Goal: Transaction & Acquisition: Book appointment/travel/reservation

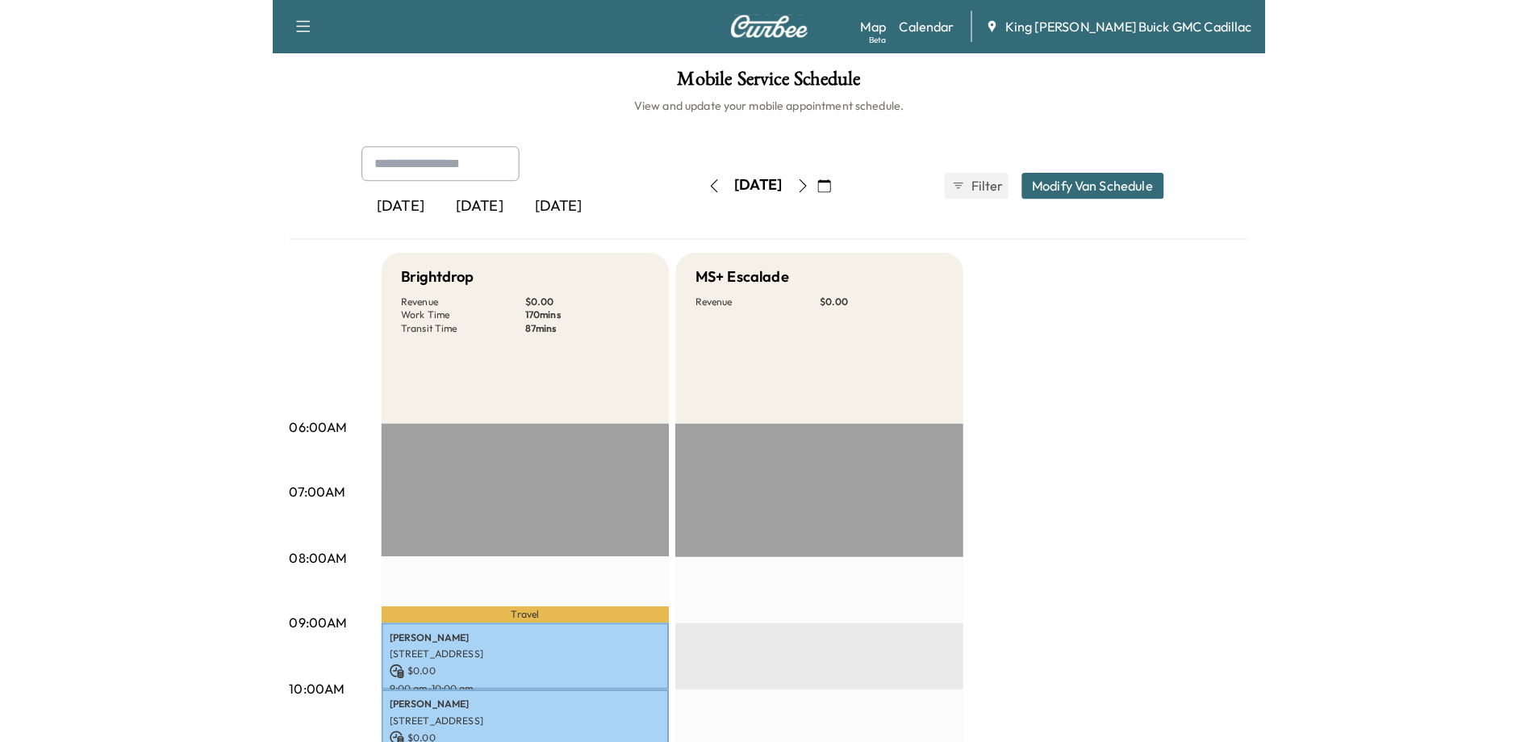
scroll to position [161, 0]
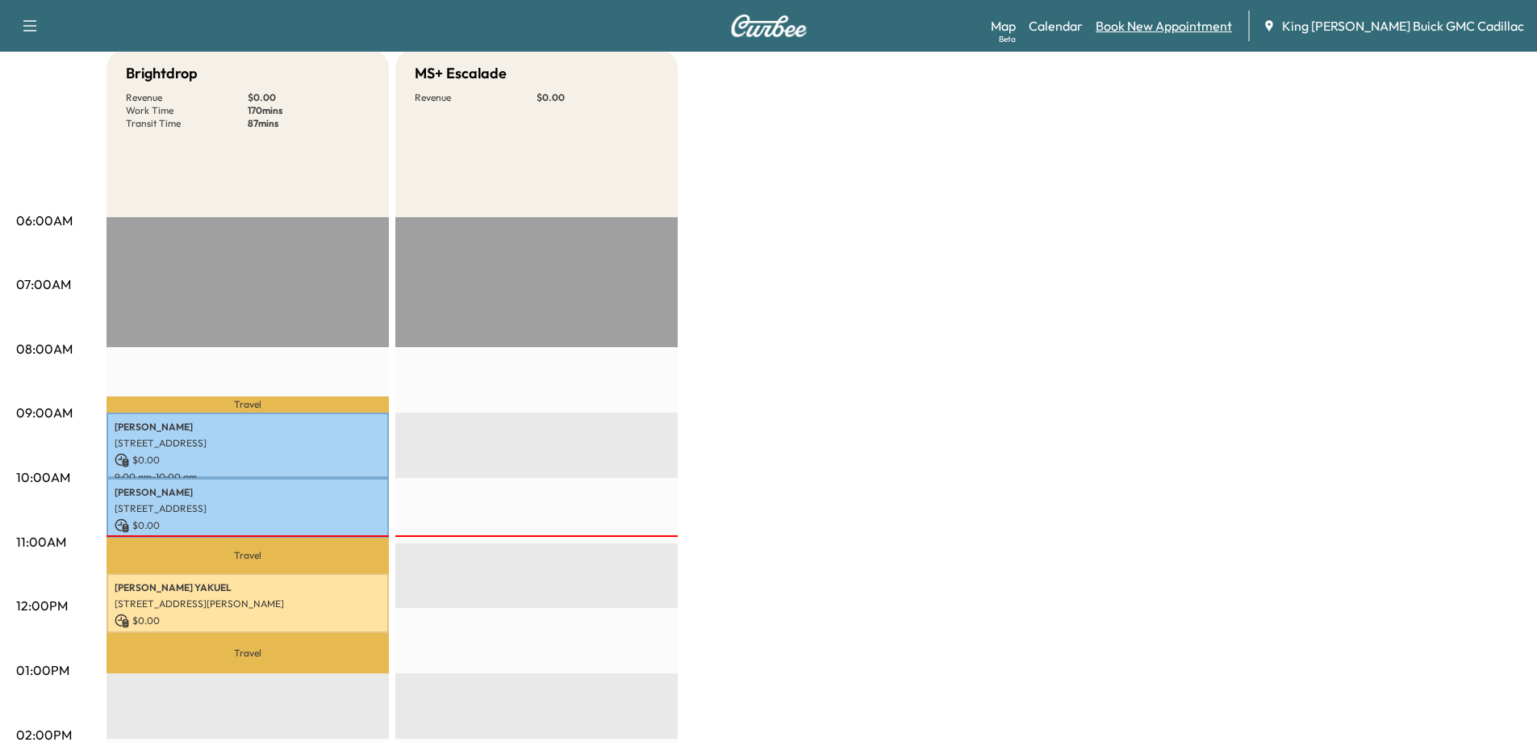
click at [973, 32] on link "Book New Appointment" at bounding box center [1164, 25] width 136 height 19
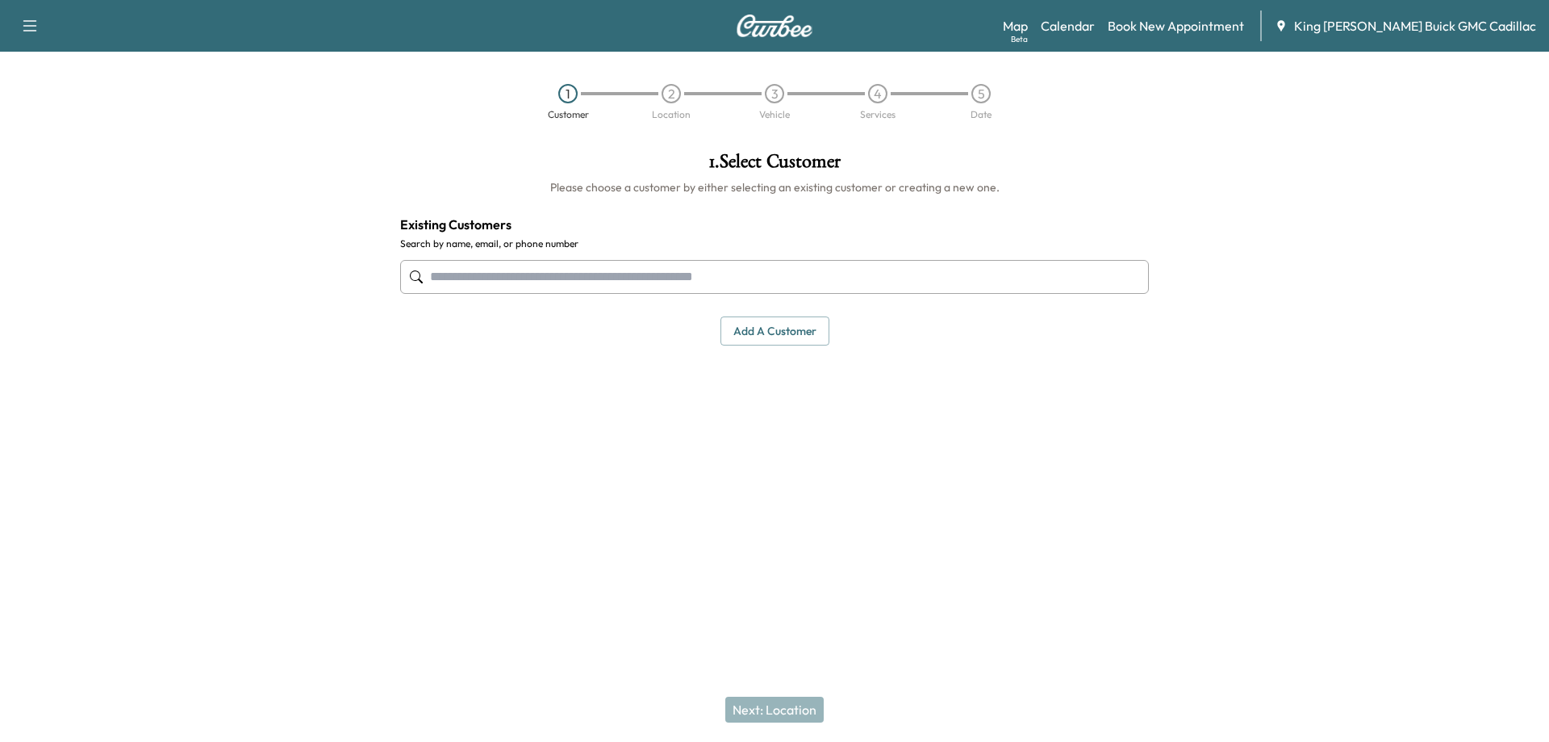
click at [604, 282] on input "text" at bounding box center [774, 277] width 749 height 34
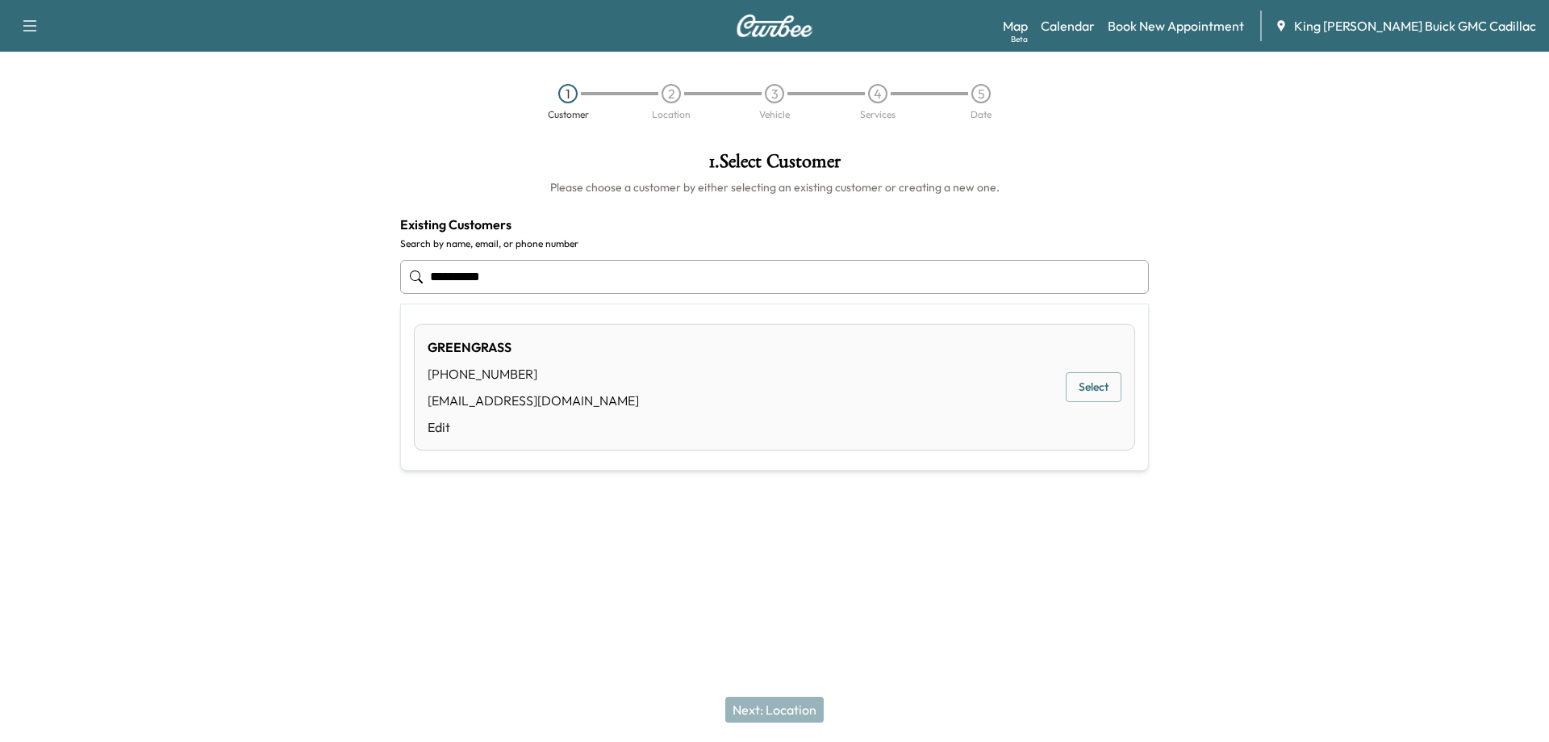
click at [973, 390] on button "Select" at bounding box center [1094, 387] width 56 height 30
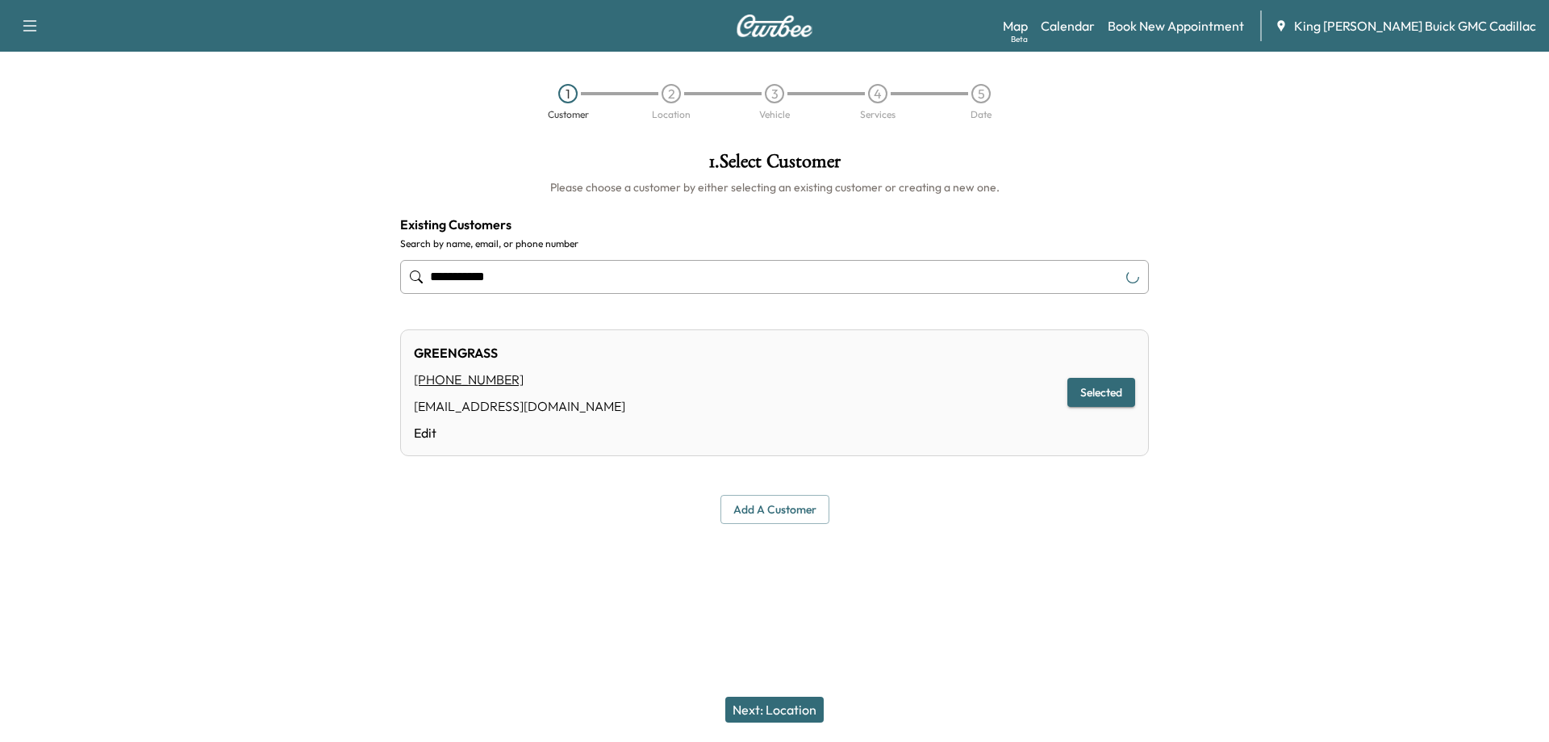
type input "**********"
click at [767, 696] on button "Next: Location" at bounding box center [774, 709] width 98 height 26
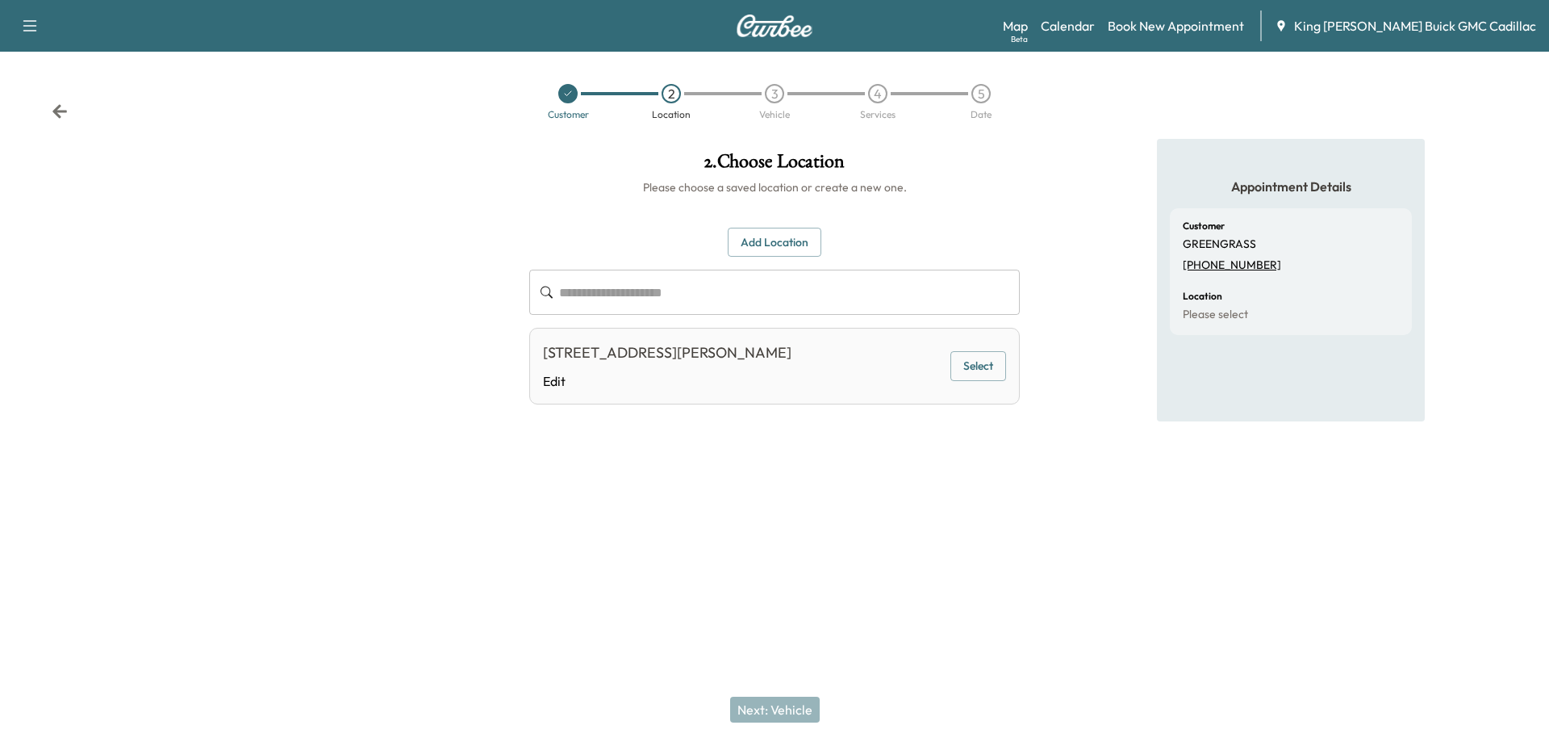
click at [959, 371] on button "Select" at bounding box center [979, 366] width 56 height 30
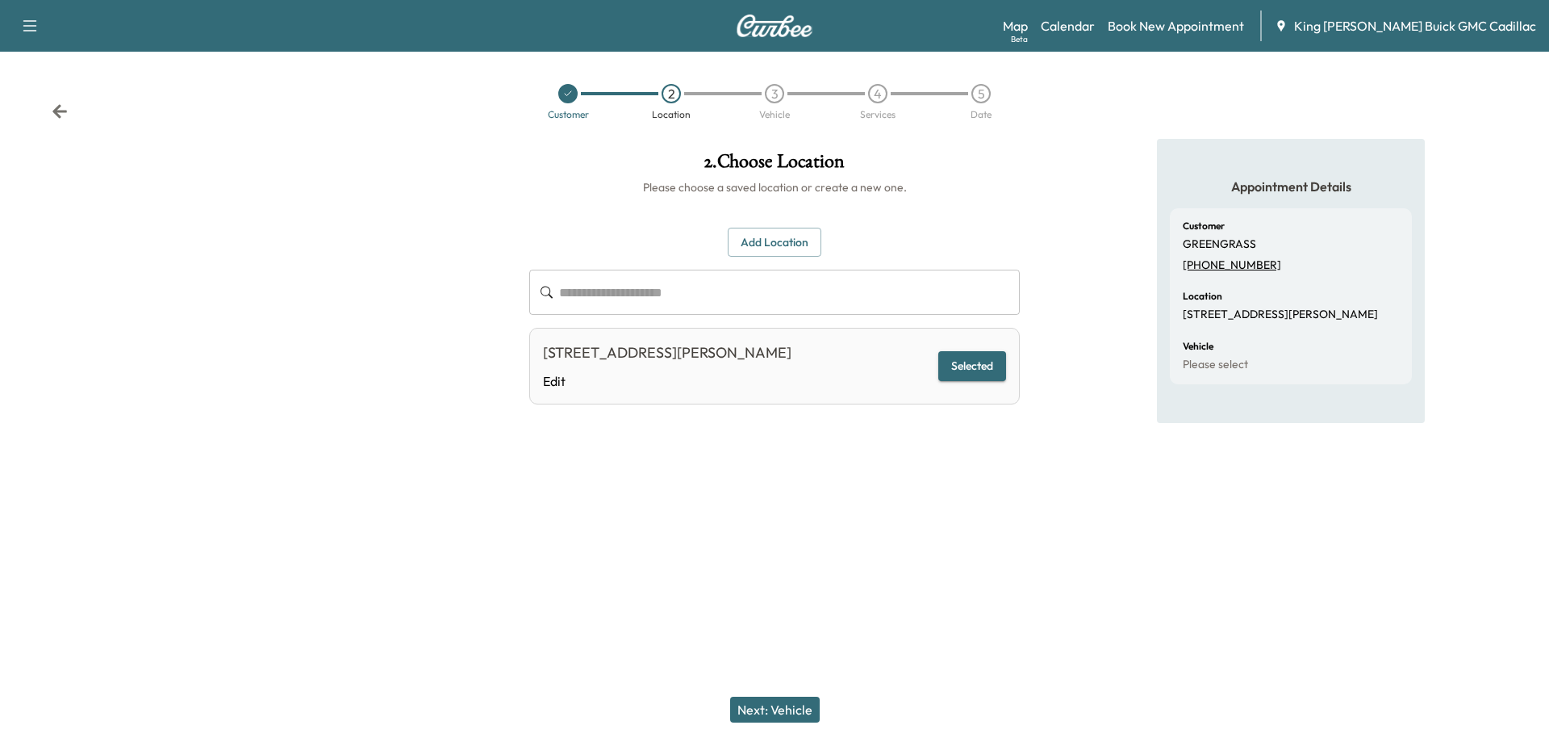
click at [803, 712] on button "Next: Vehicle" at bounding box center [775, 709] width 90 height 26
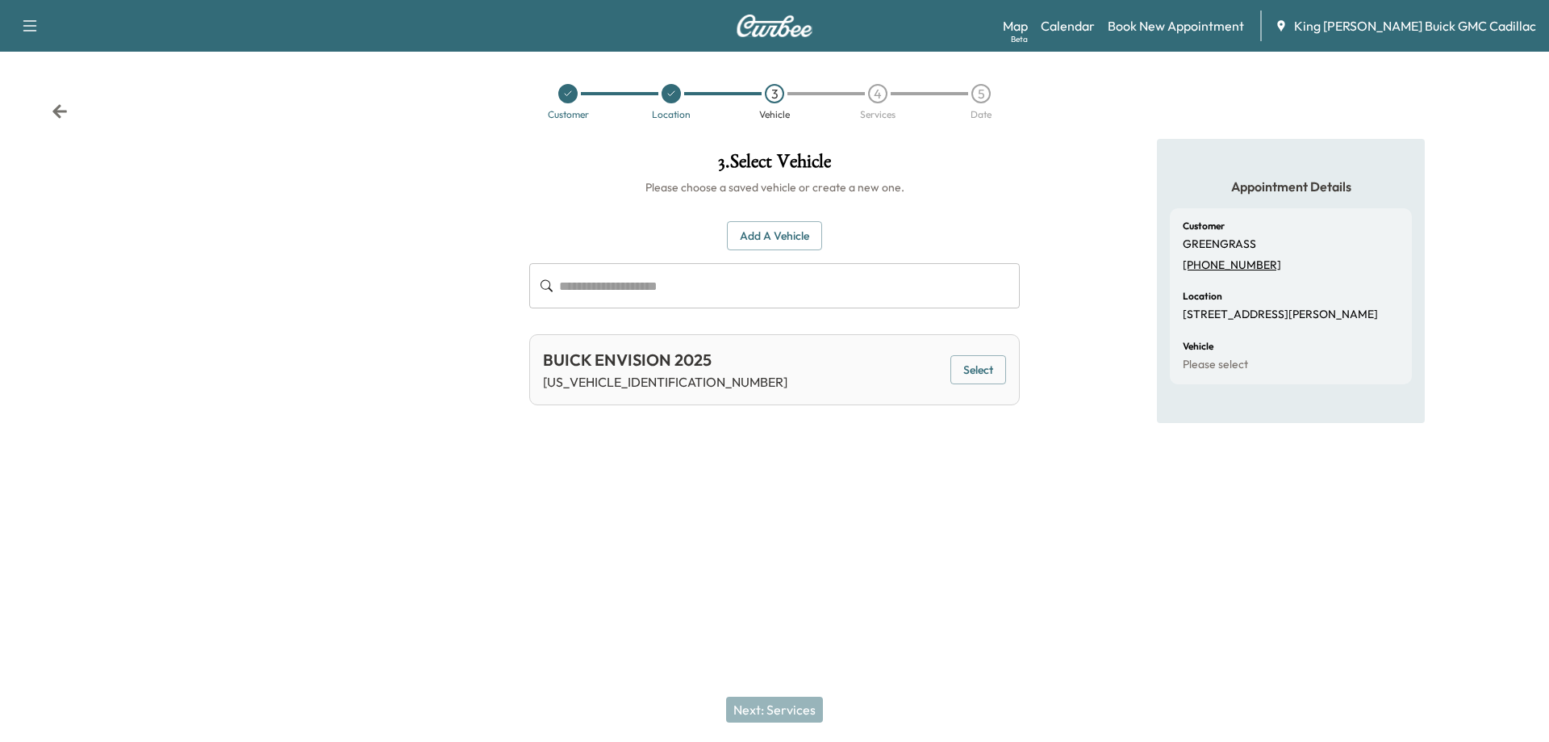
click at [963, 372] on button "Select" at bounding box center [979, 370] width 56 height 30
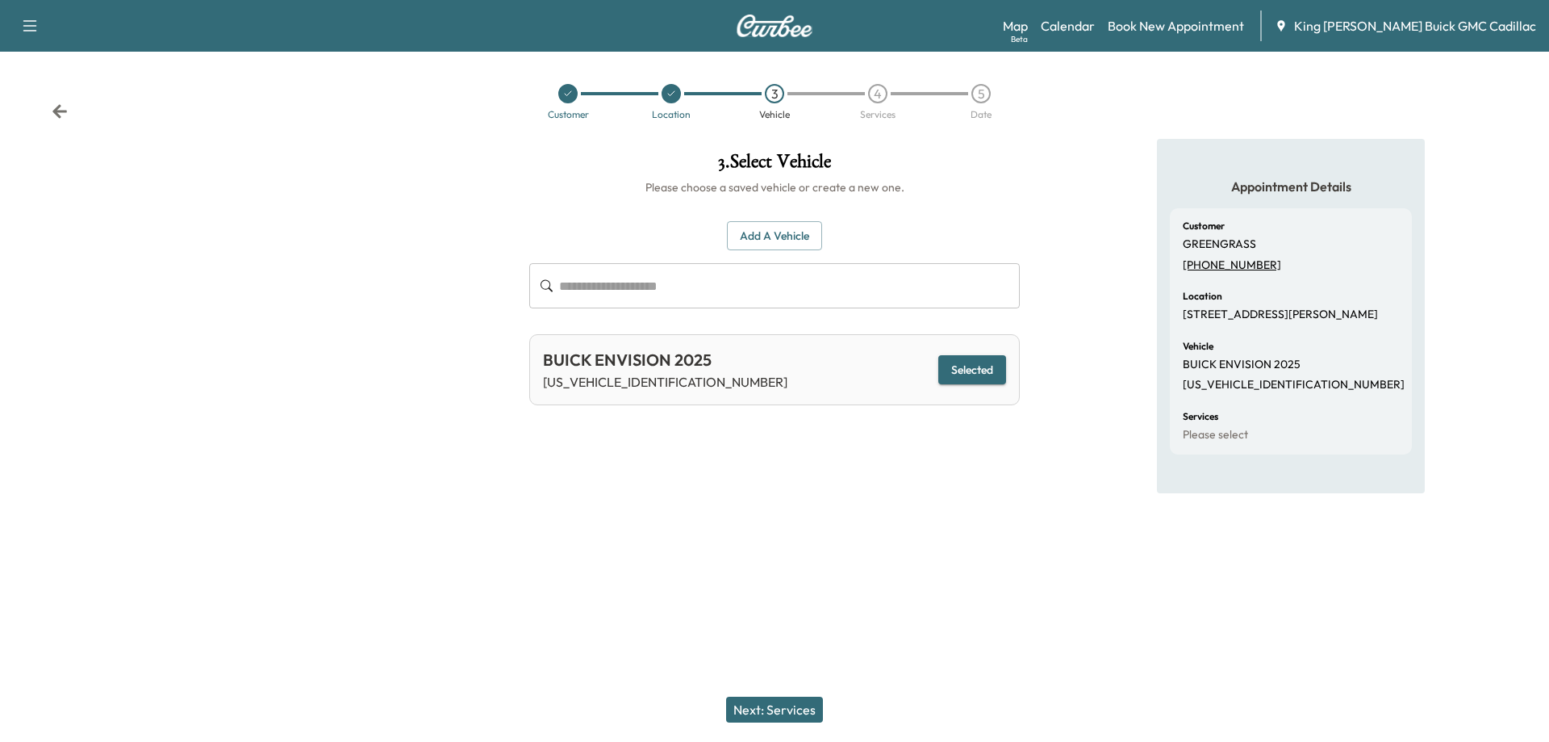
click at [766, 713] on button "Next: Services" at bounding box center [774, 709] width 97 height 26
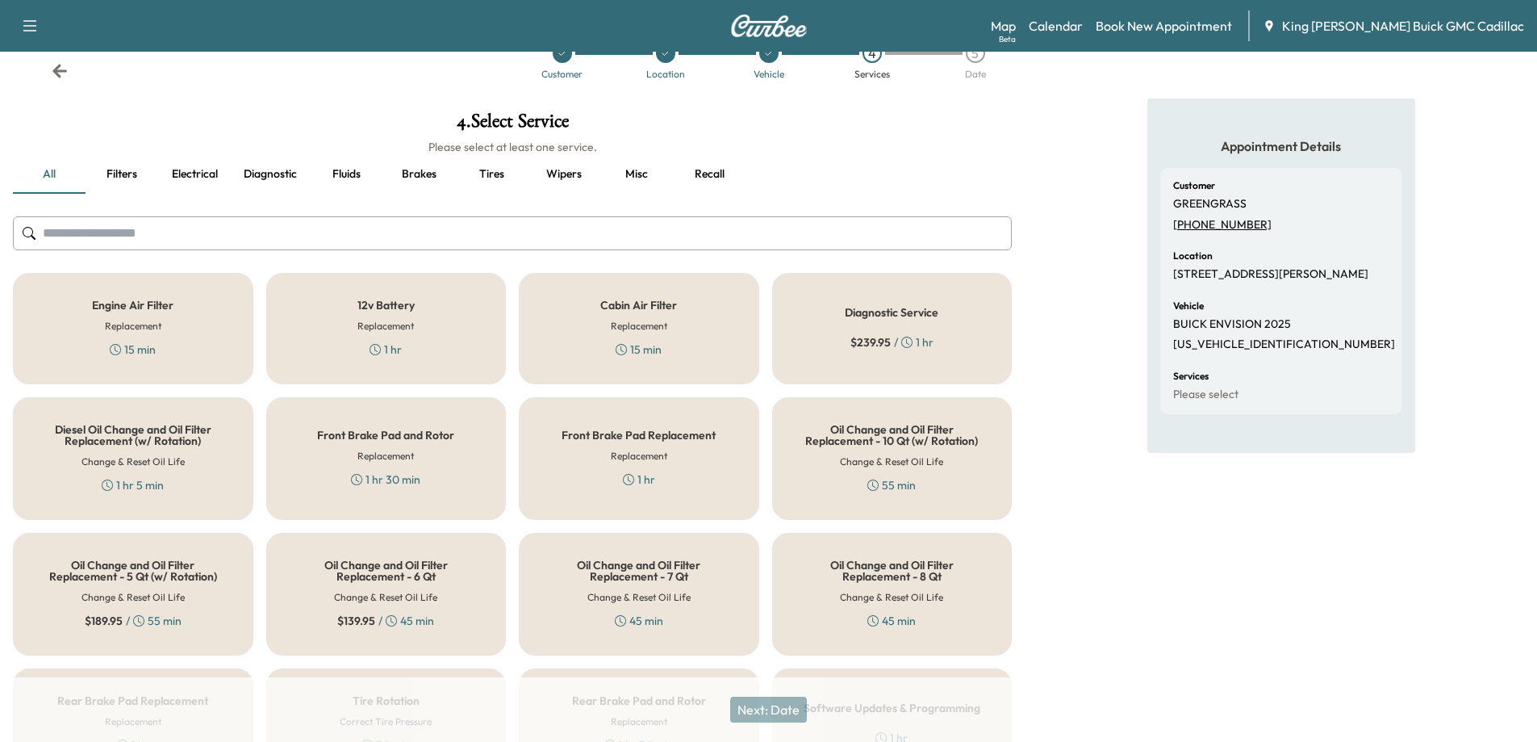
scroll to position [81, 0]
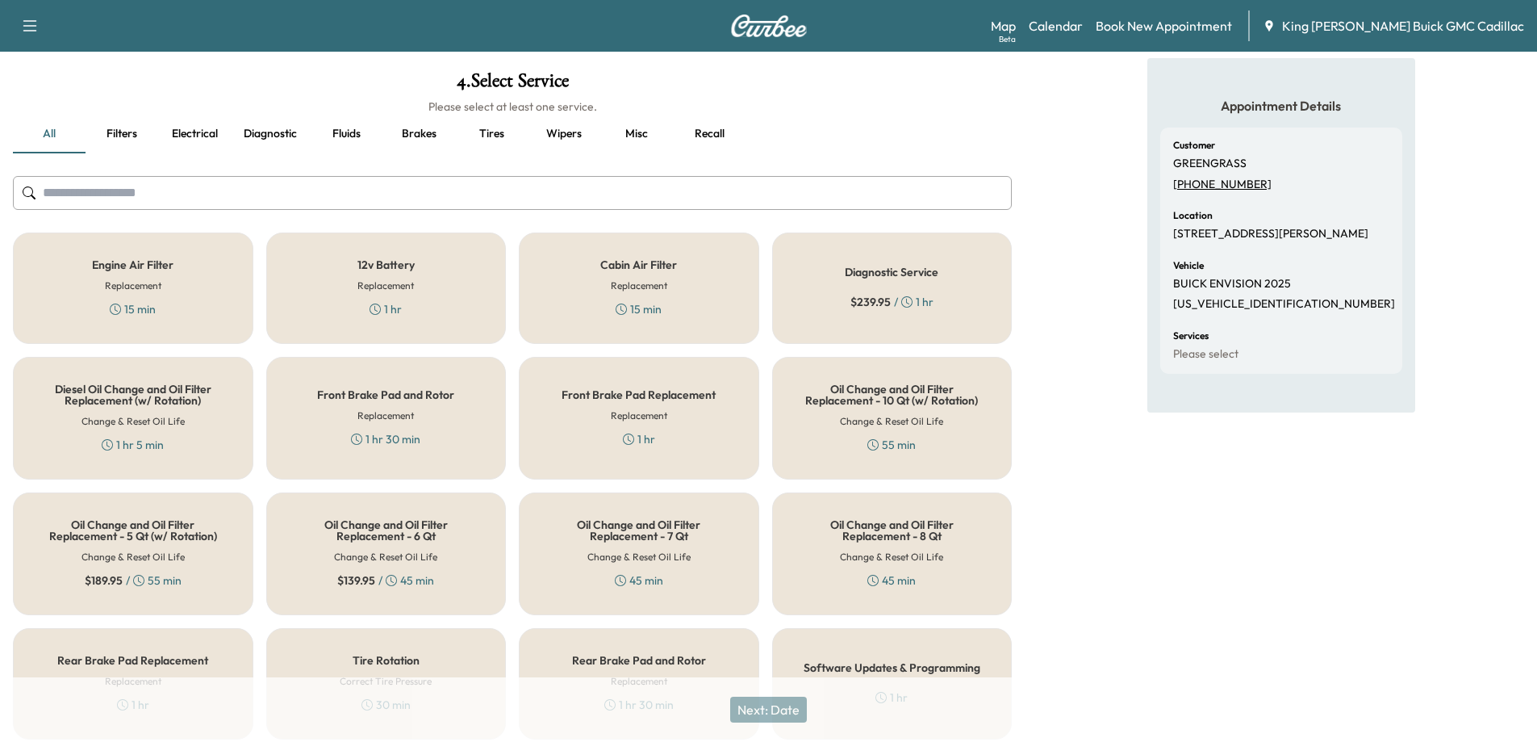
click at [597, 565] on div "Oil Change and Oil Filter Replacement - 7 Qt Change & Reset Oil Life 45 min" at bounding box center [639, 553] width 240 height 123
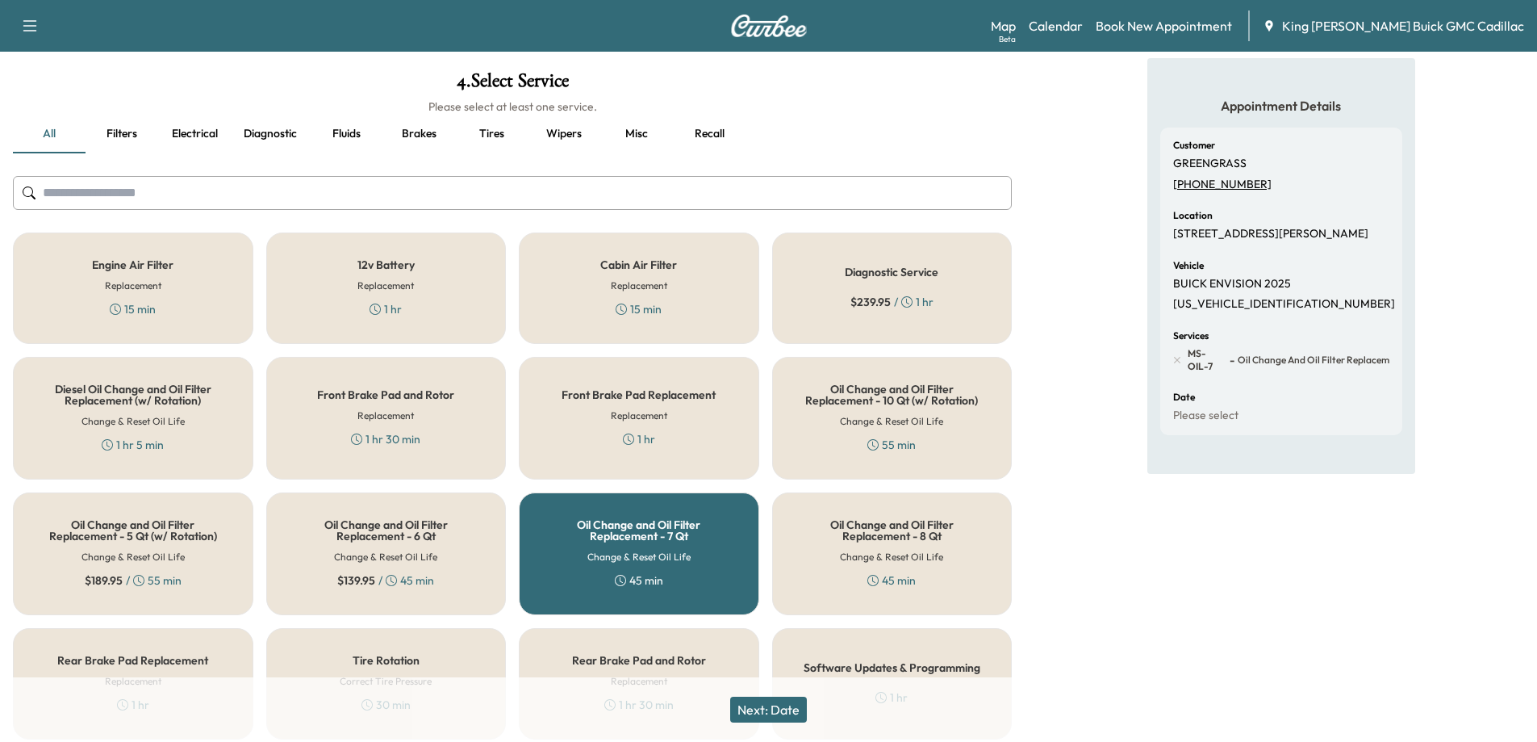
click at [785, 707] on button "Next: Date" at bounding box center [768, 709] width 77 height 26
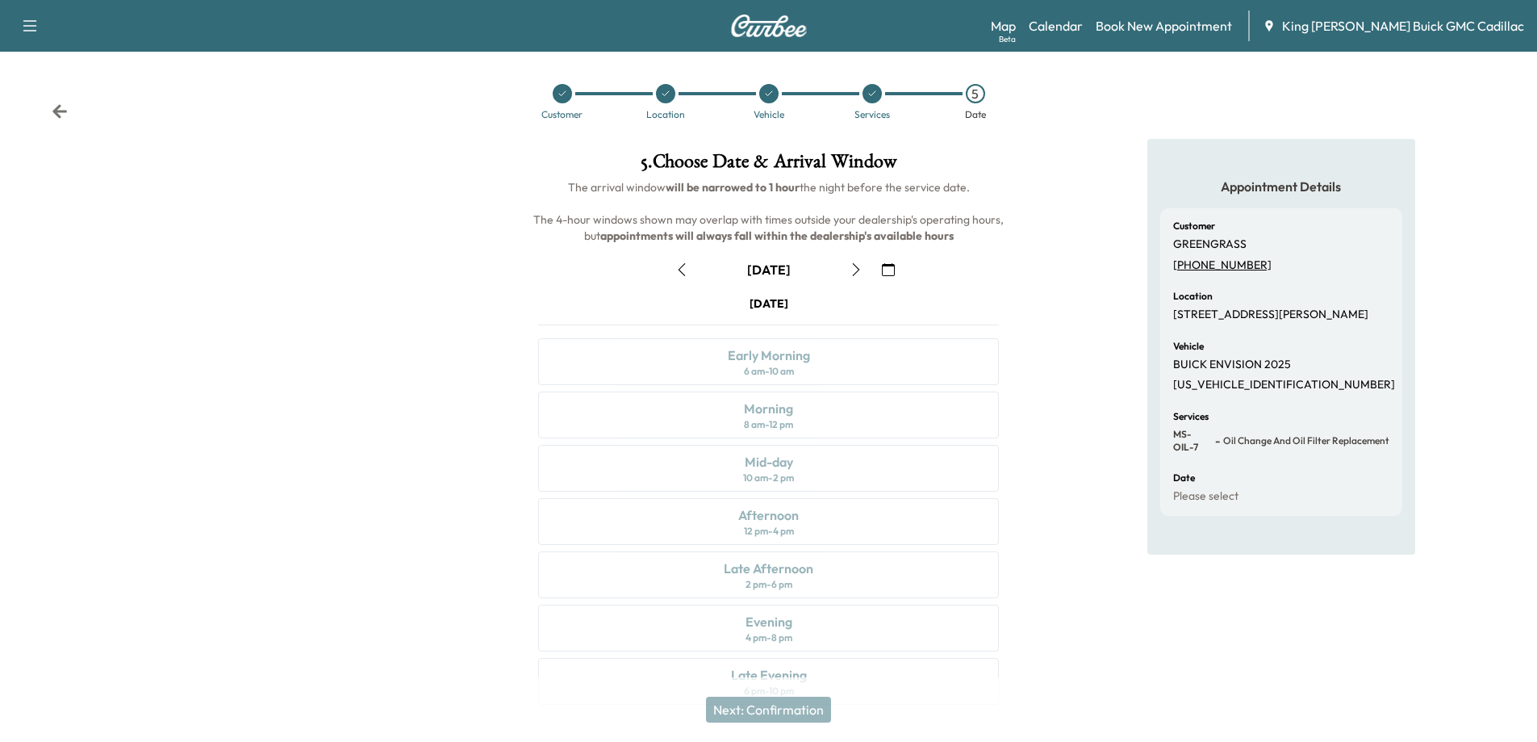
click at [894, 269] on icon "button" at bounding box center [888, 269] width 13 height 13
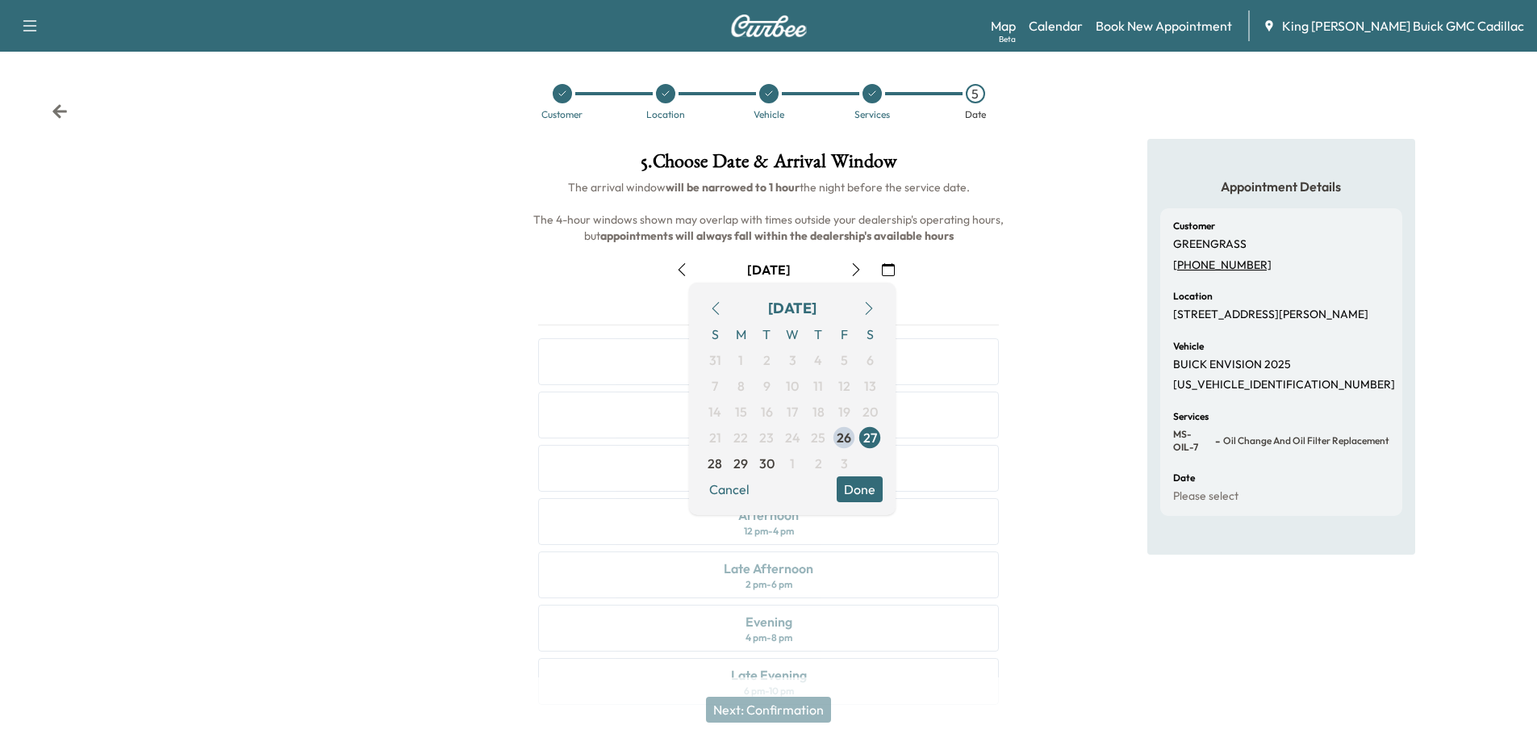
click at [867, 306] on icon "button" at bounding box center [869, 308] width 13 height 13
click at [743, 408] on span "13" at bounding box center [741, 411] width 12 height 19
click at [399, 400] on div at bounding box center [256, 431] width 512 height 585
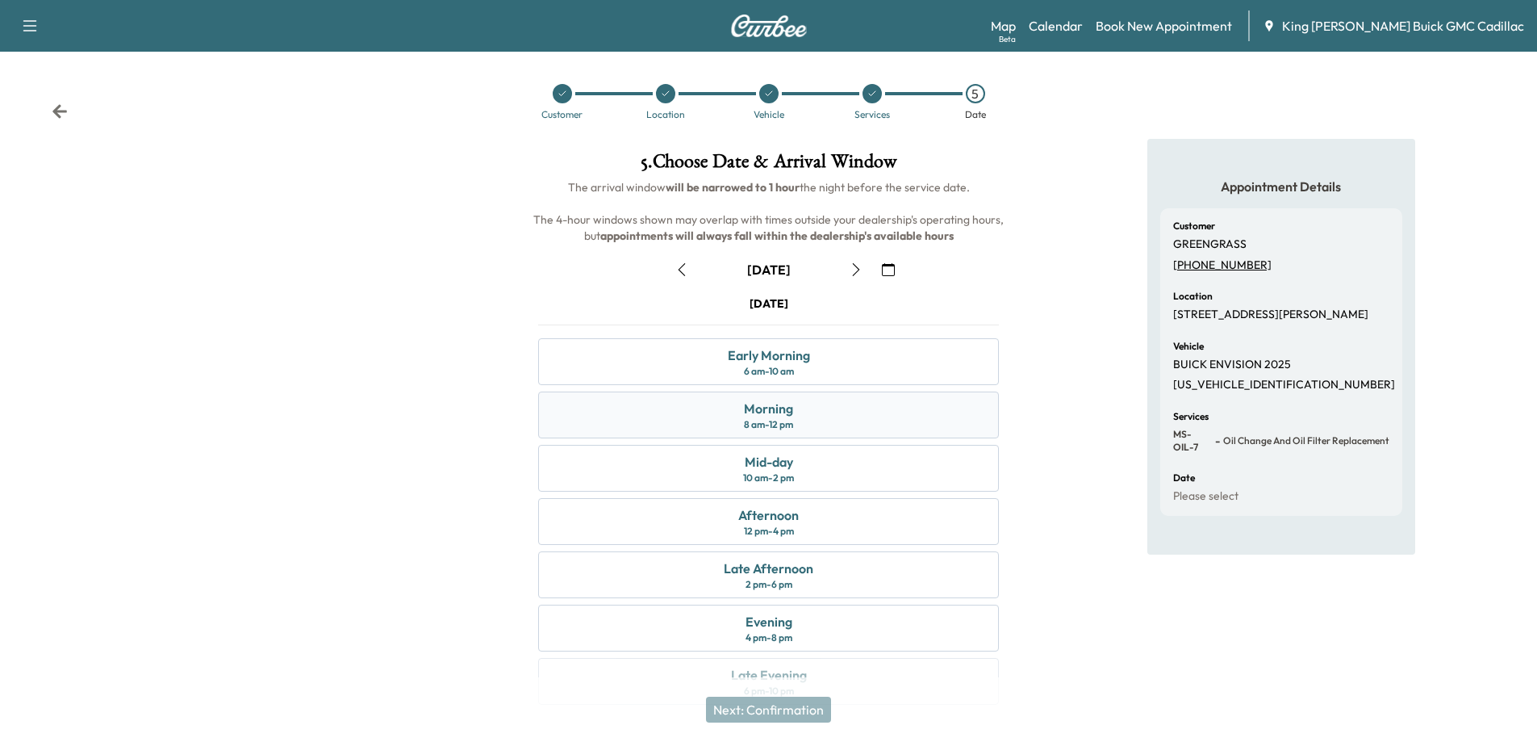
click at [685, 424] on div "Morning 8 am - 12 pm" at bounding box center [768, 414] width 461 height 47
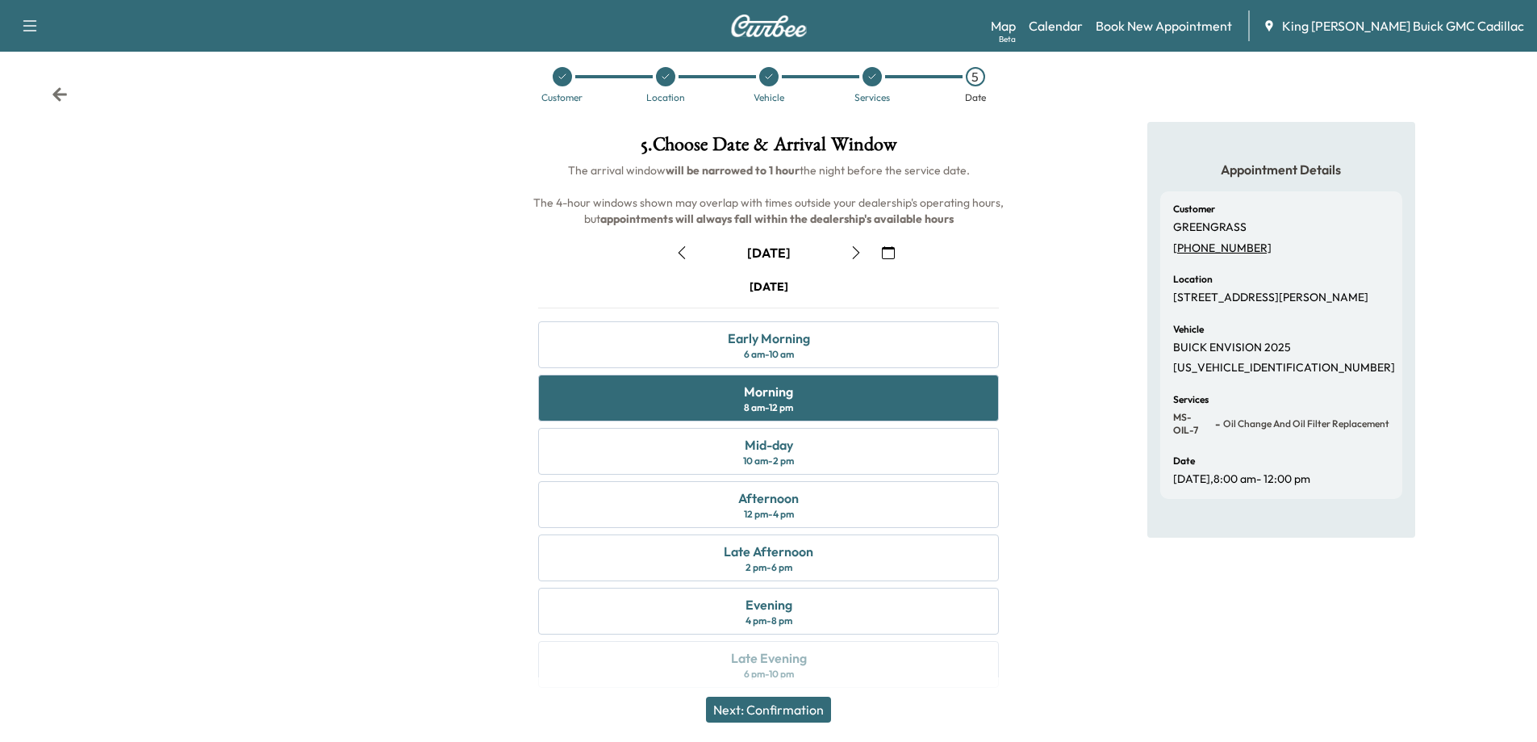
scroll to position [34, 0]
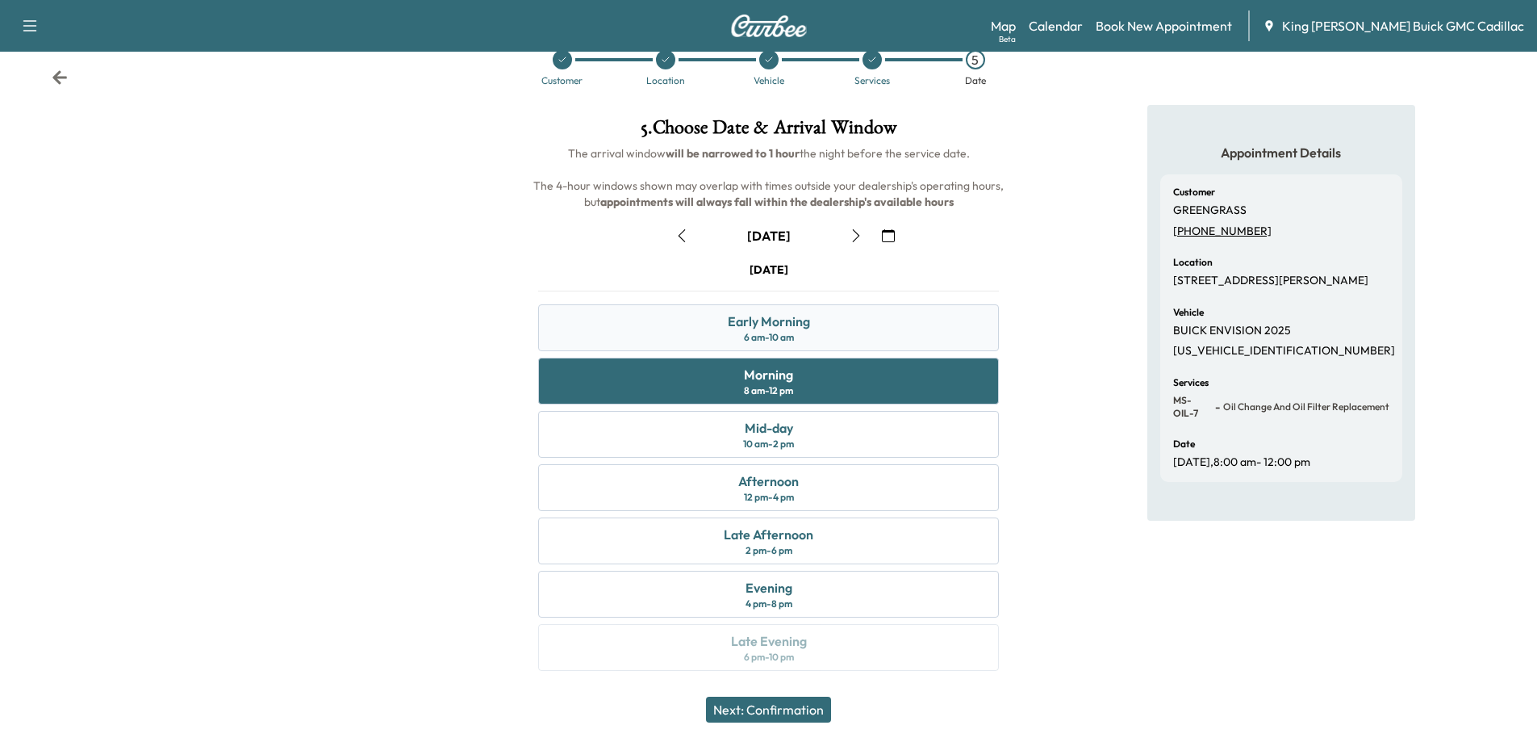
click at [782, 334] on div "6 am - 10 am" at bounding box center [769, 337] width 50 height 13
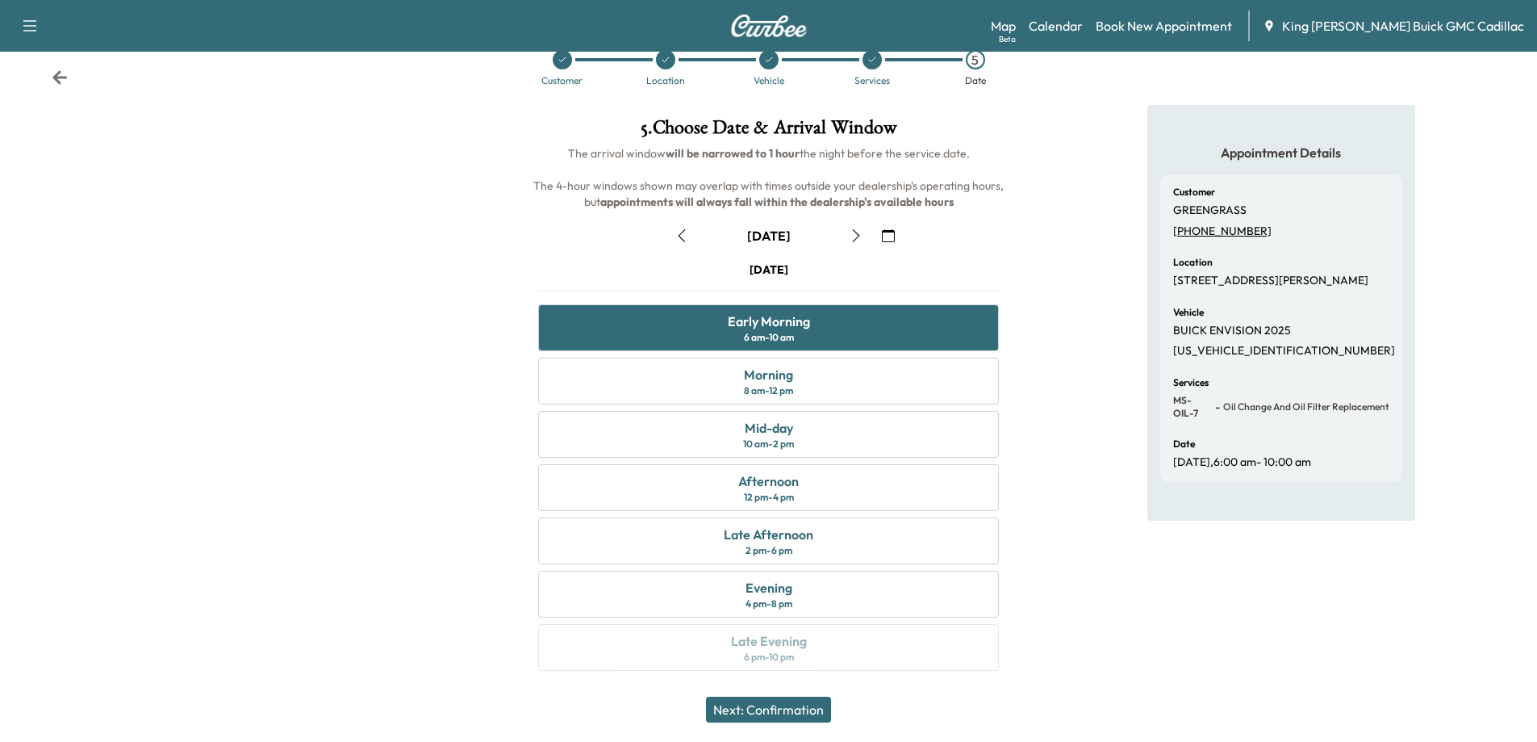
click at [825, 712] on button "Next: Confirmation" at bounding box center [768, 709] width 125 height 26
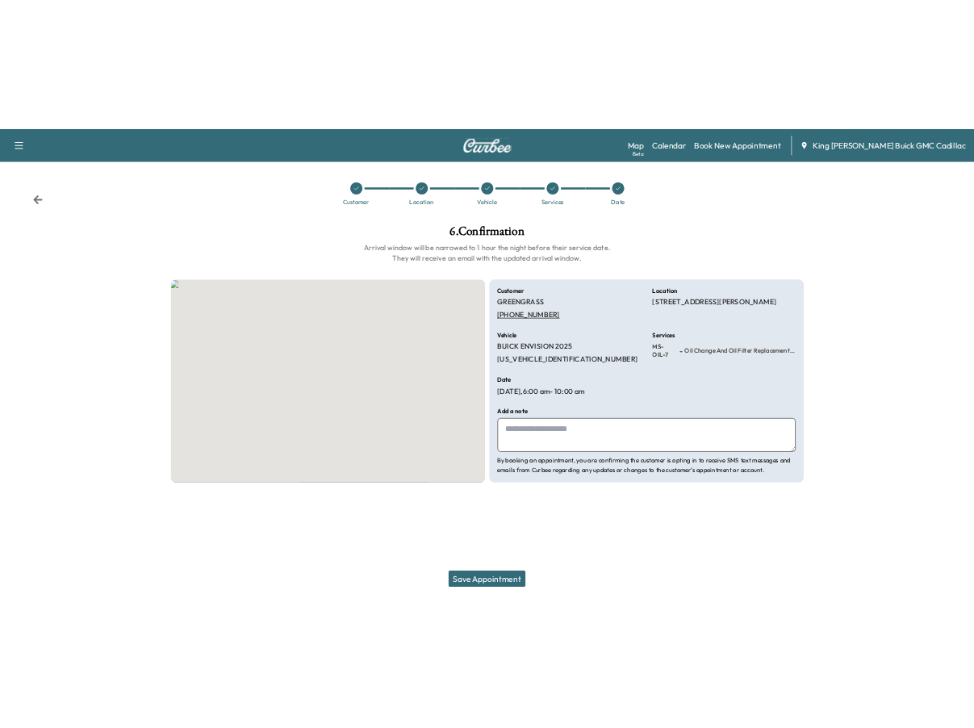
scroll to position [0, 0]
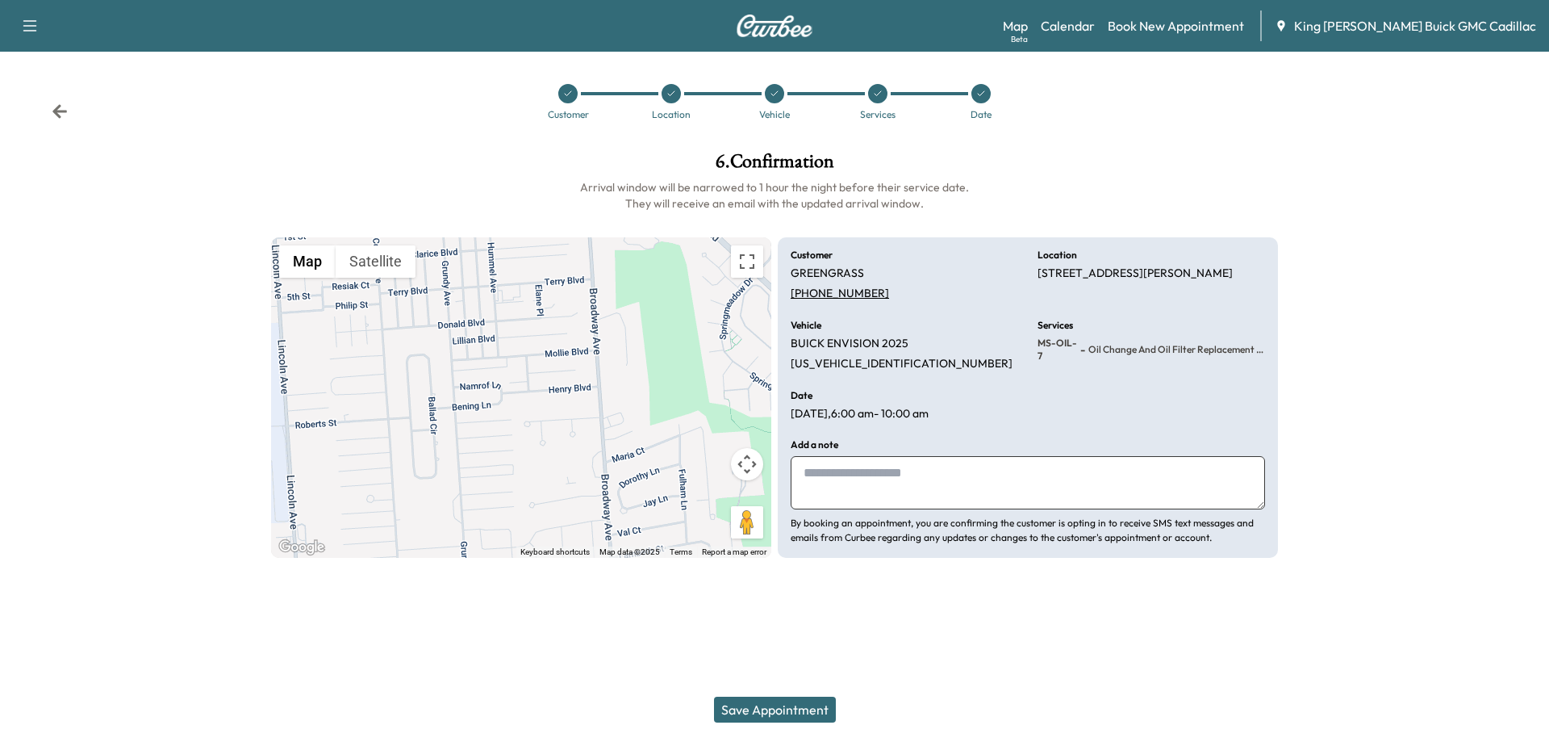
click at [880, 495] on textarea at bounding box center [1028, 482] width 474 height 53
type textarea "*"
type textarea "**********"
click at [792, 705] on button "Save Appointment" at bounding box center [775, 709] width 122 height 26
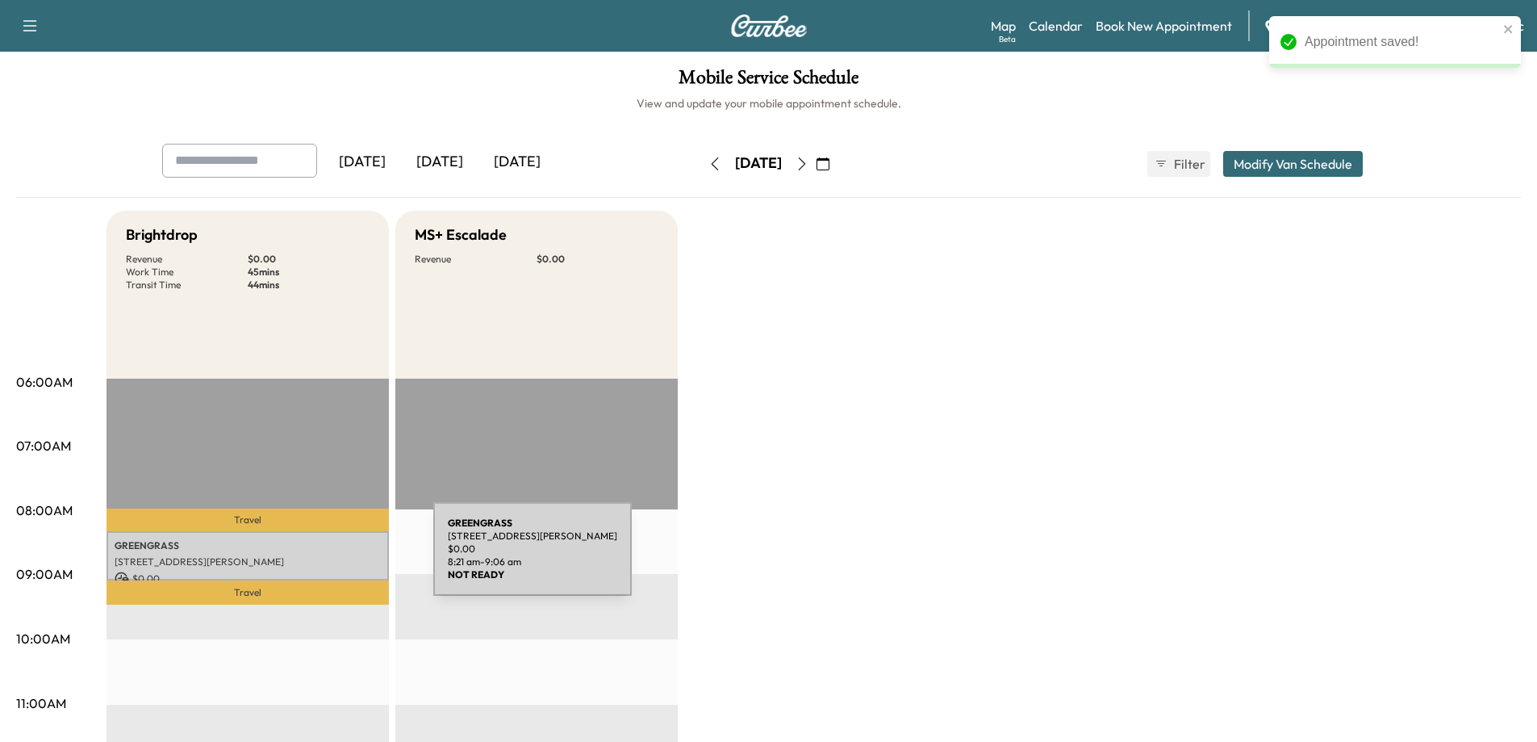
click at [311, 555] on p "[STREET_ADDRESS][PERSON_NAME]" at bounding box center [248, 561] width 266 height 13
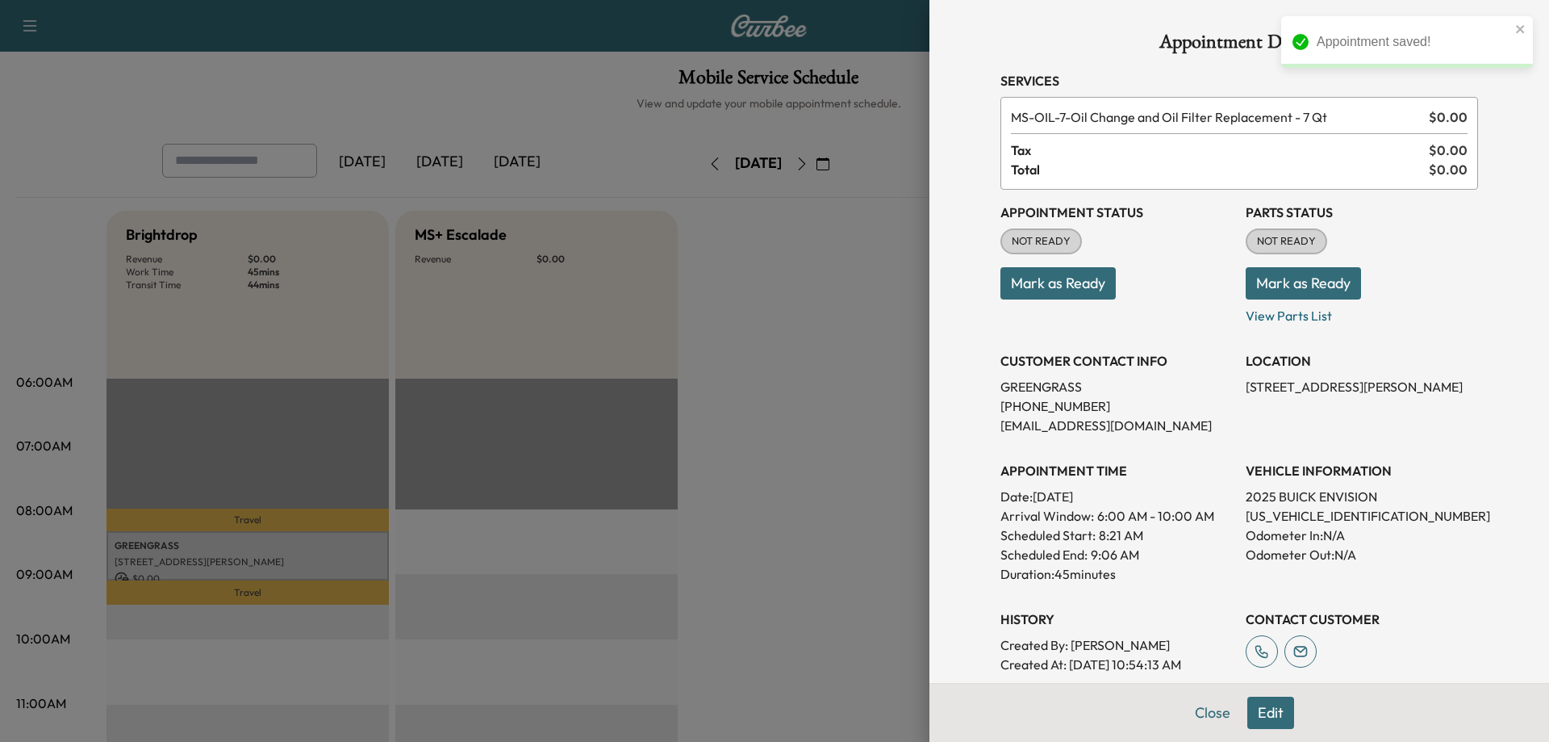
click at [973, 291] on button "Mark as Ready" at bounding box center [1058, 283] width 115 height 32
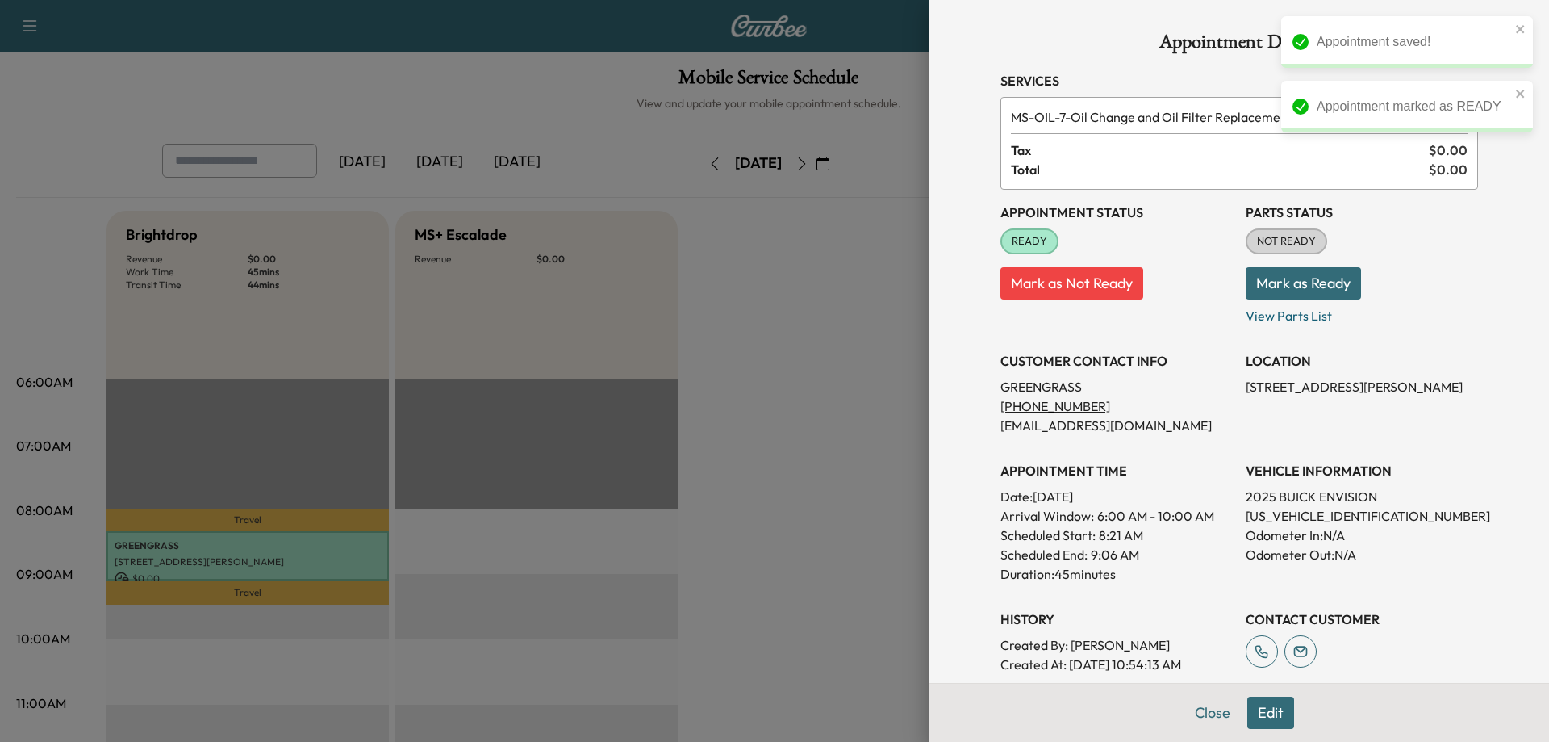
click at [776, 434] on div at bounding box center [774, 371] width 1549 height 742
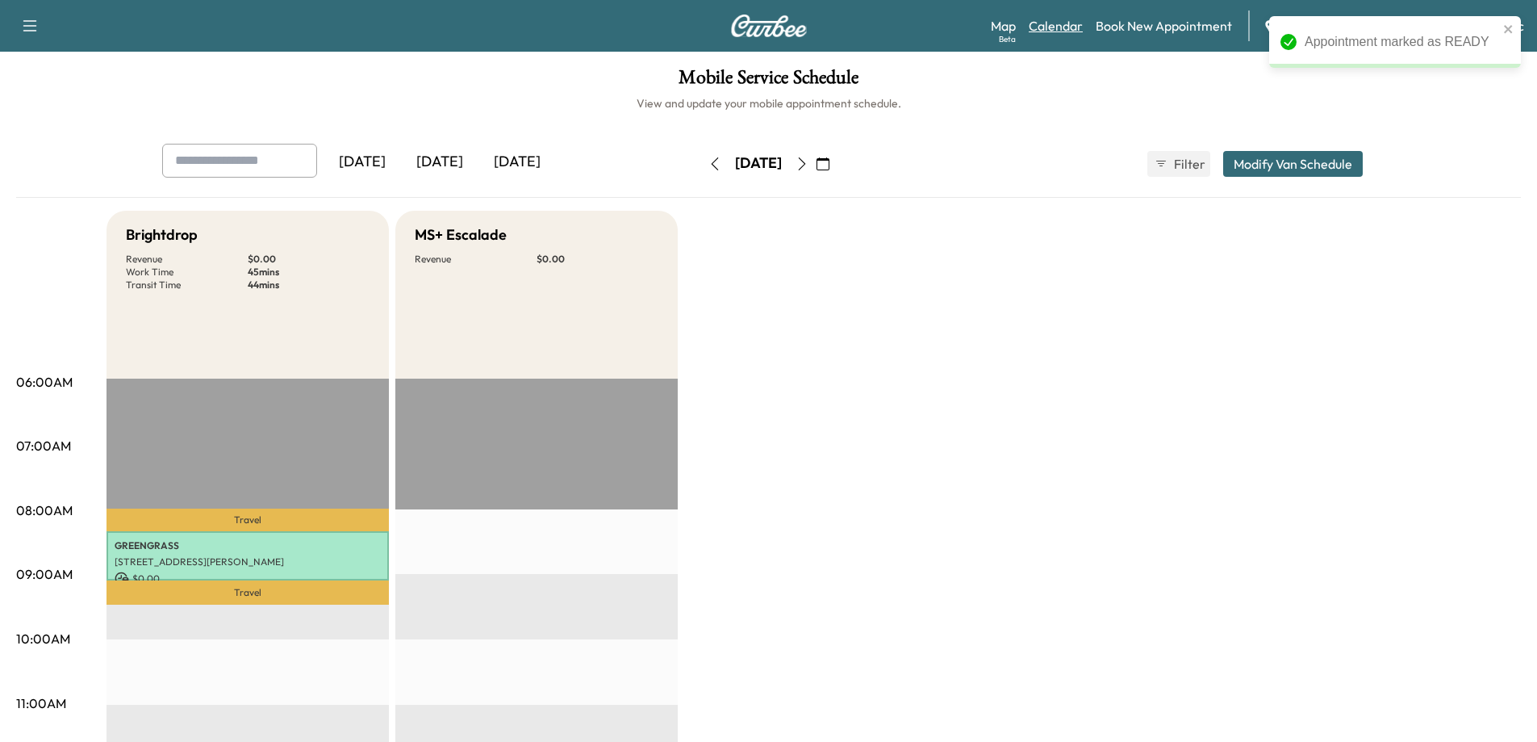
click at [973, 29] on link "Calendar" at bounding box center [1056, 25] width 54 height 19
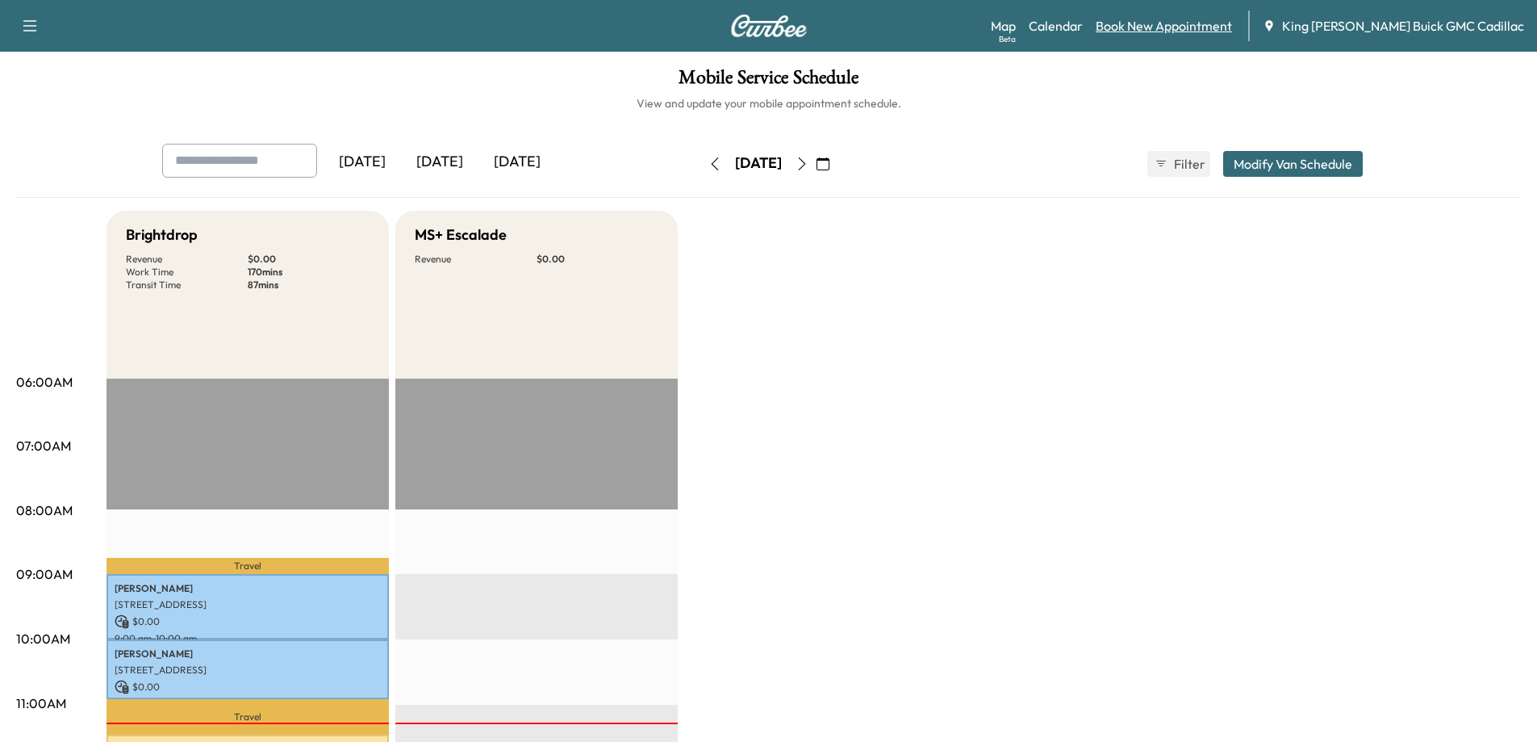
click at [973, 33] on link "Book New Appointment" at bounding box center [1164, 25] width 136 height 19
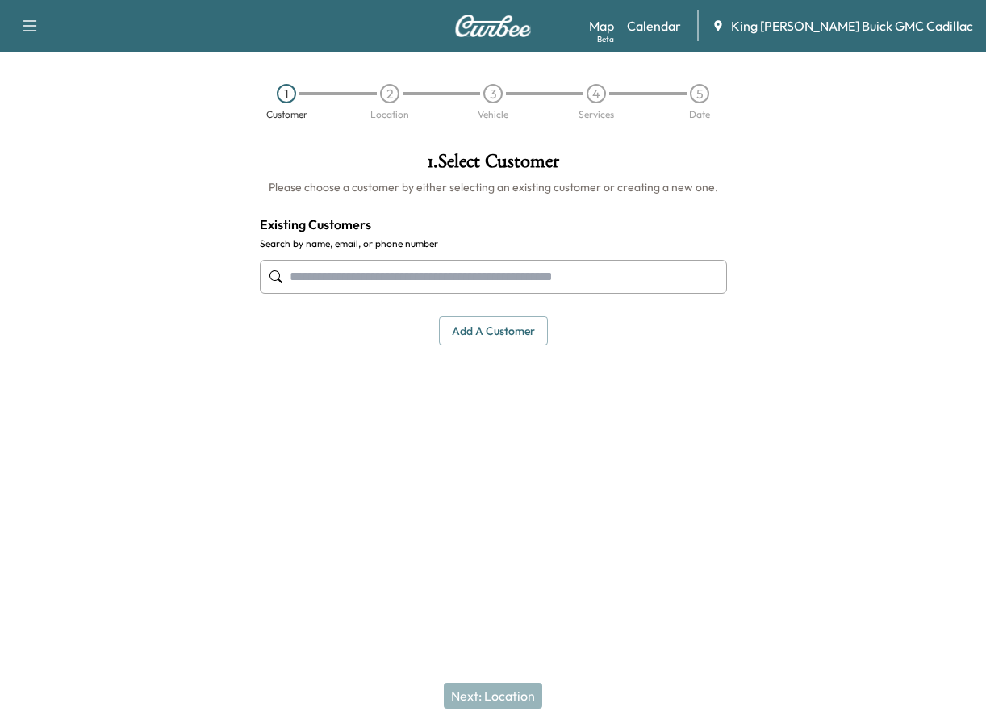
click at [484, 280] on input "text" at bounding box center [493, 277] width 467 height 34
click at [542, 278] on input "text" at bounding box center [493, 277] width 467 height 34
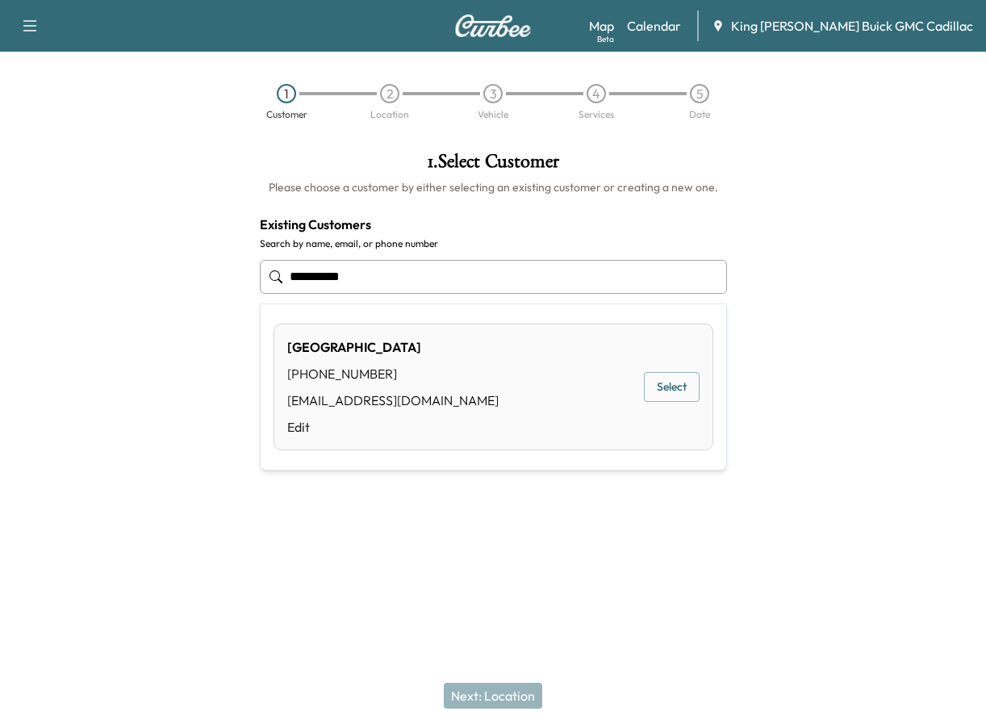
click at [658, 378] on button "Select" at bounding box center [672, 387] width 56 height 30
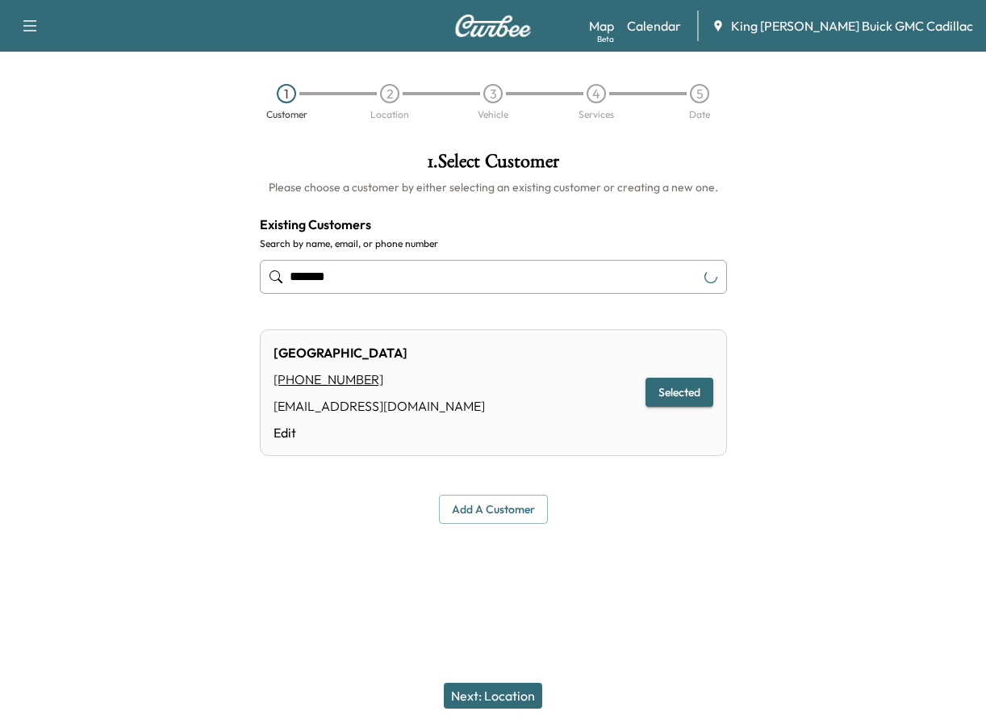
type input "******"
click at [658, 384] on button "Selected" at bounding box center [680, 393] width 68 height 30
drag, startPoint x: 524, startPoint y: 689, endPoint x: 552, endPoint y: 681, distance: 28.6
click at [524, 690] on button "Next: Location" at bounding box center [493, 696] width 98 height 26
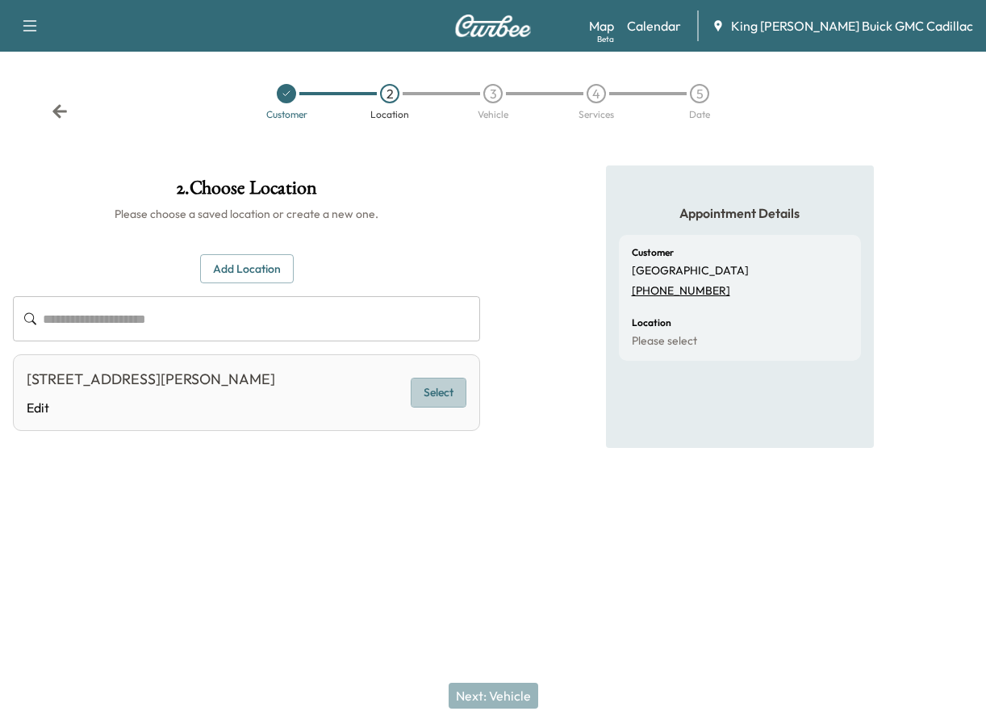
click at [411, 395] on button "Select" at bounding box center [439, 393] width 56 height 30
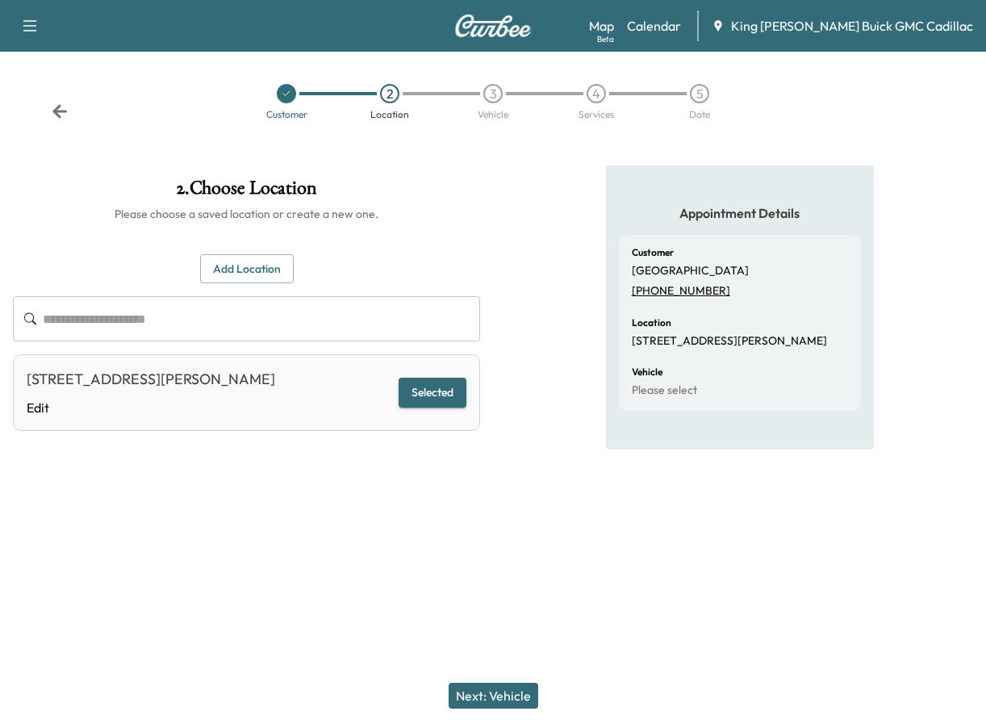
drag, startPoint x: 517, startPoint y: 686, endPoint x: 530, endPoint y: 675, distance: 17.2
click at [517, 687] on button "Next: Vehicle" at bounding box center [494, 696] width 90 height 26
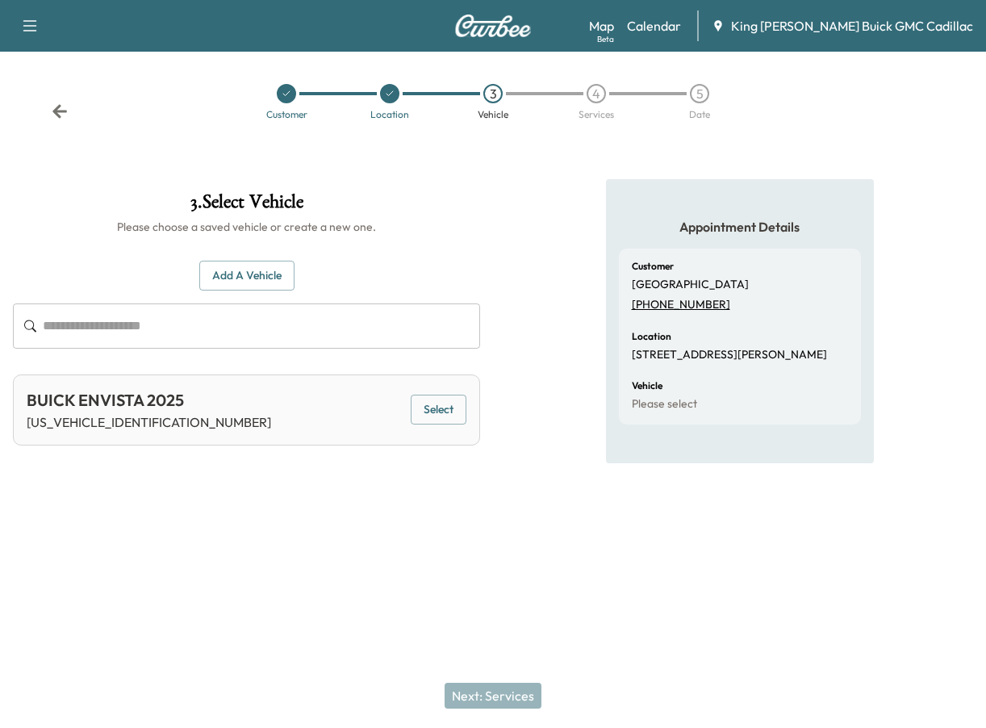
click at [453, 401] on button "Select" at bounding box center [439, 410] width 56 height 30
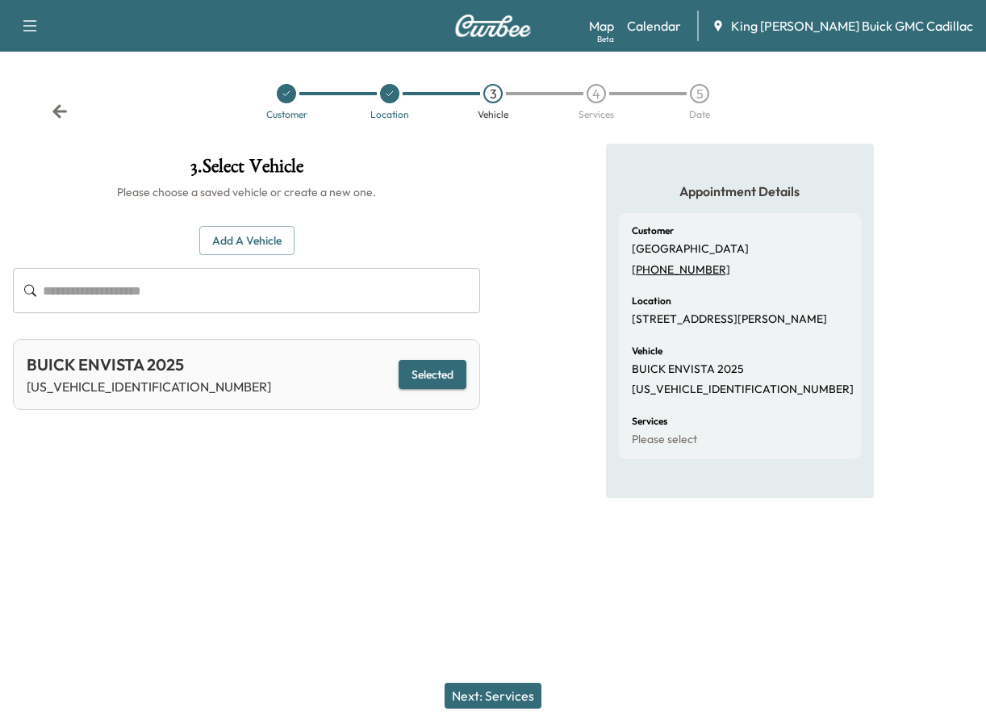
click at [514, 701] on button "Next: Services" at bounding box center [493, 696] width 97 height 26
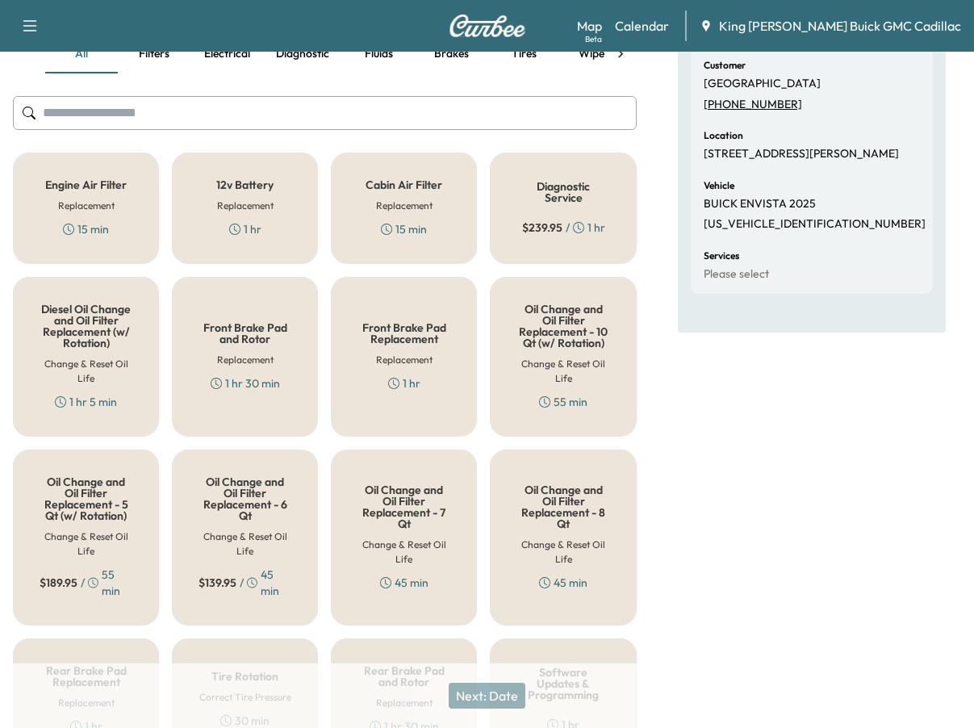
scroll to position [161, 0]
click at [477, 566] on div "Oil Change and Oil Filter Replacement - 7 Qt Change & Reset Oil Life 45 min" at bounding box center [404, 537] width 146 height 176
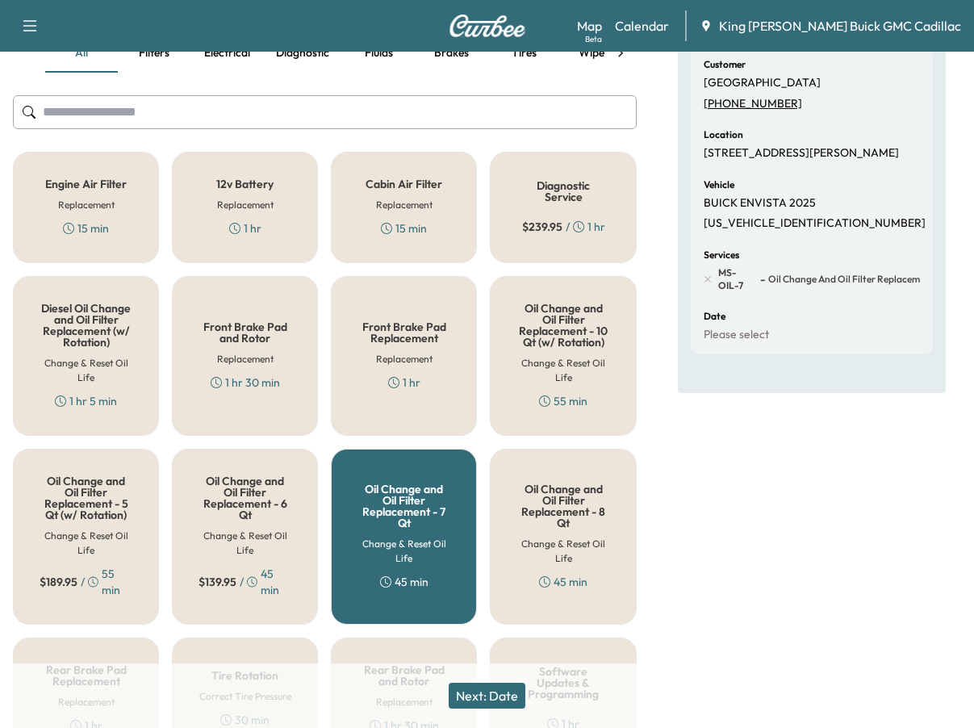
click at [492, 698] on button "Next: Date" at bounding box center [487, 696] width 77 height 26
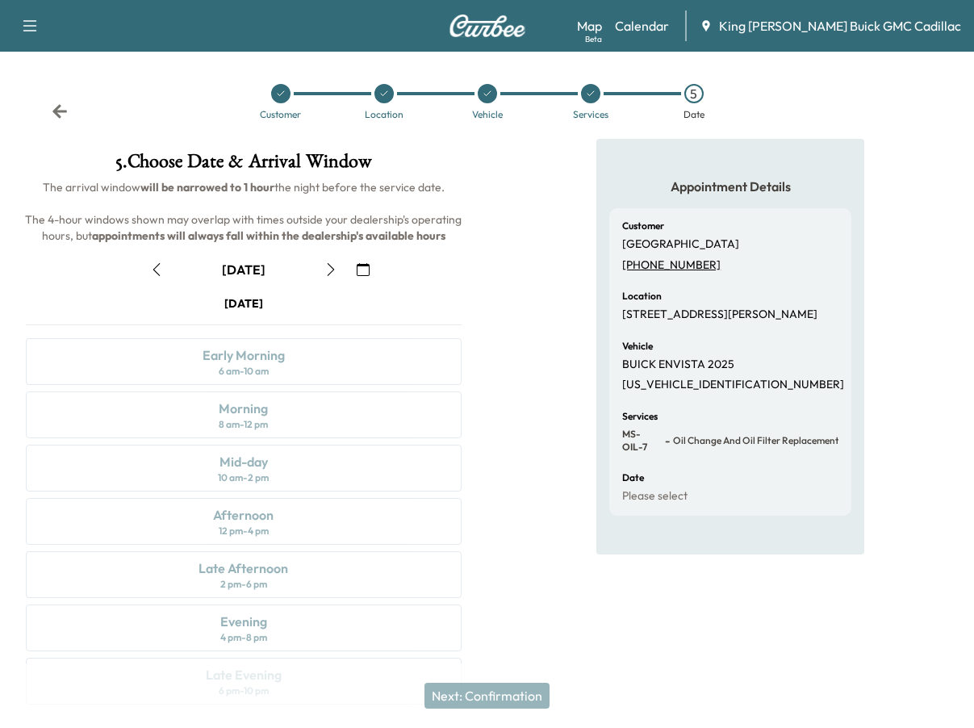
click at [333, 266] on icon "button" at bounding box center [330, 269] width 13 height 13
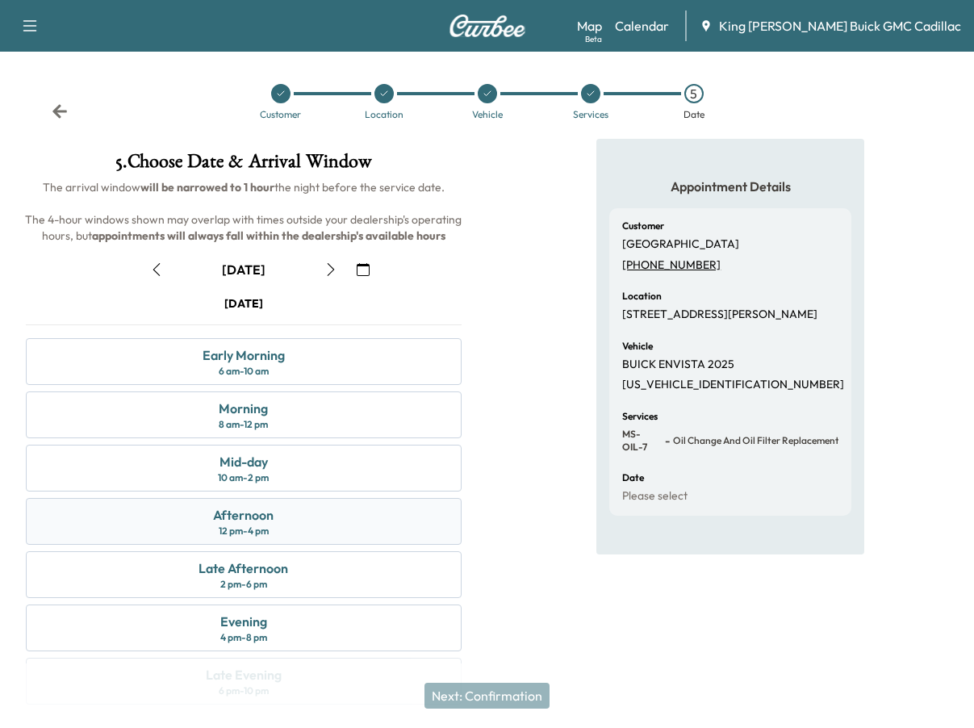
click at [301, 536] on div "Afternoon 12 pm - 4 pm" at bounding box center [244, 521] width 436 height 47
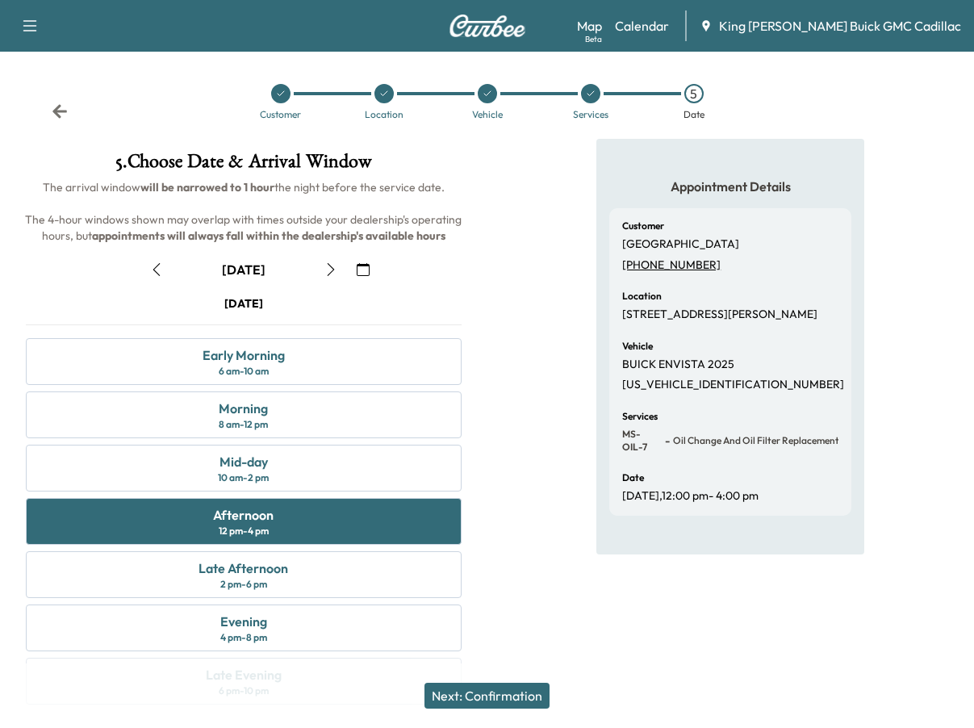
click at [496, 700] on button "Next: Confirmation" at bounding box center [486, 696] width 125 height 26
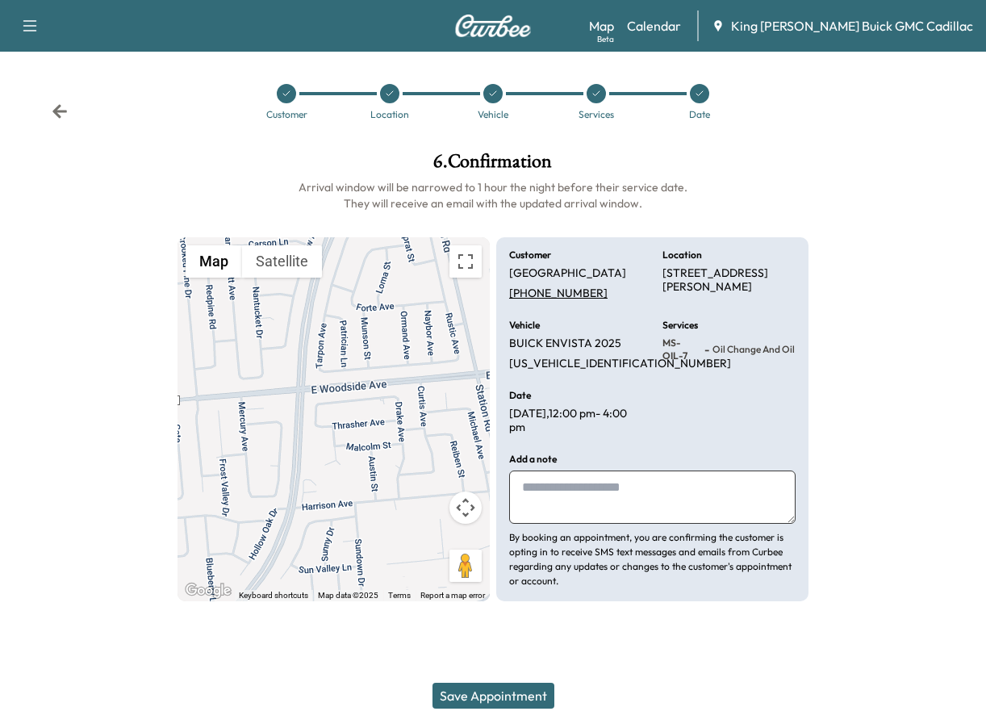
click at [602, 508] on textarea at bounding box center [652, 496] width 286 height 53
type textarea "**********"
click at [537, 690] on button "Save Appointment" at bounding box center [493, 696] width 122 height 26
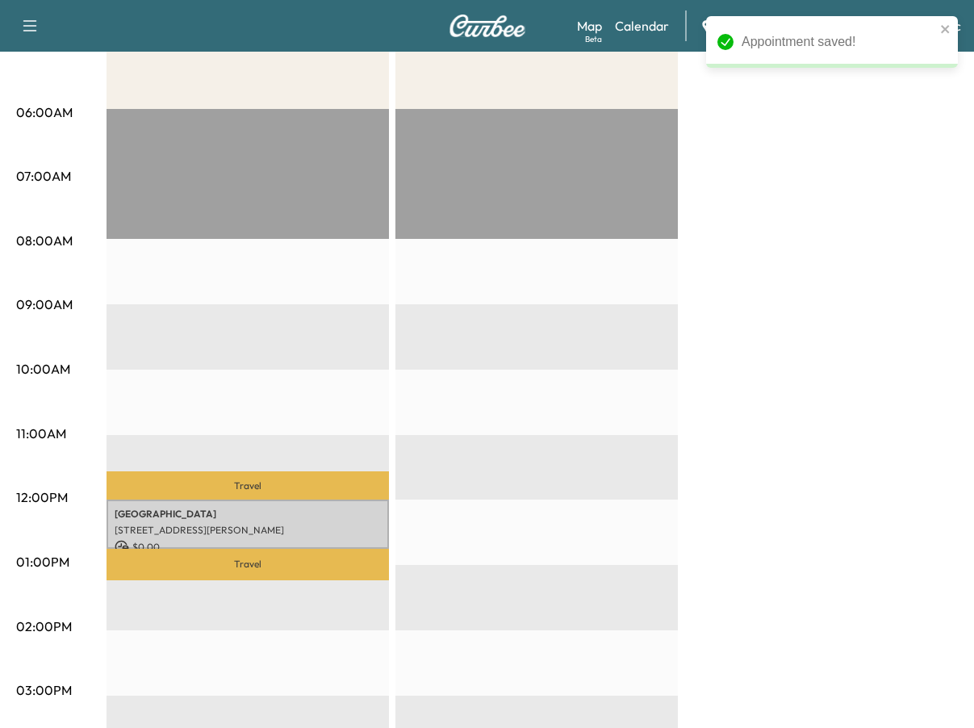
scroll to position [403, 0]
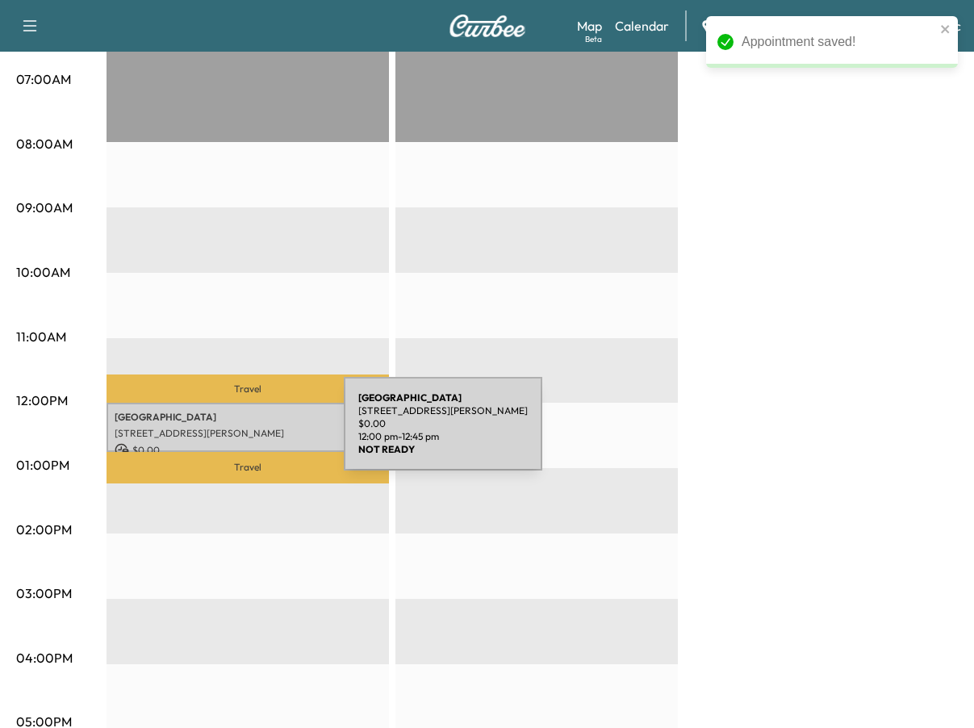
click at [217, 427] on p "[STREET_ADDRESS][PERSON_NAME]" at bounding box center [248, 433] width 266 height 13
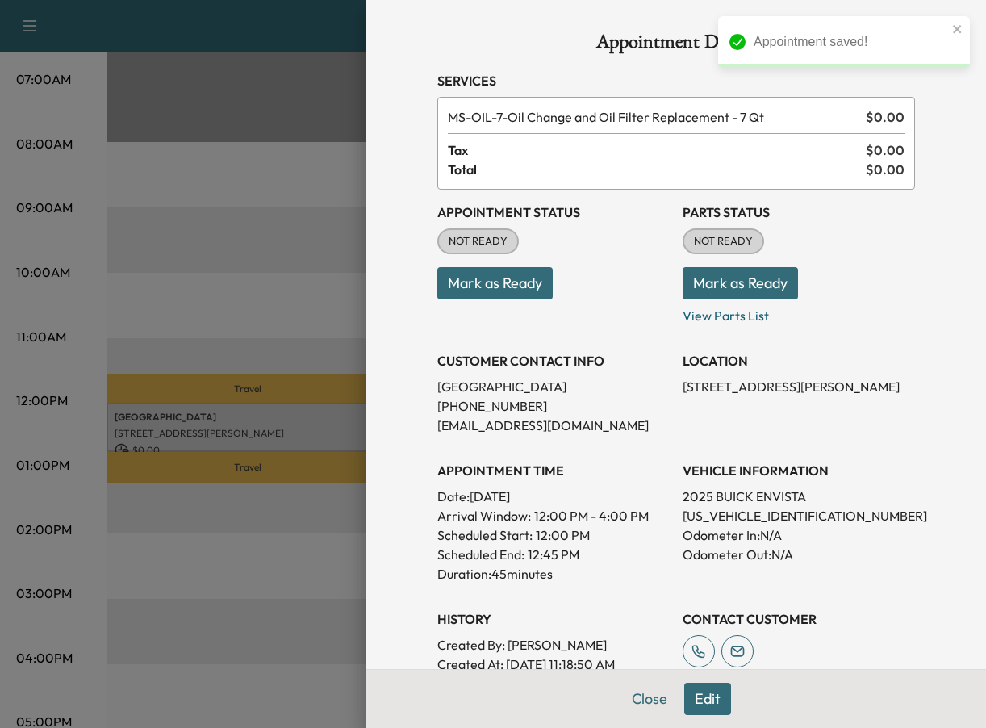
click at [494, 276] on button "Mark as Ready" at bounding box center [494, 283] width 115 height 32
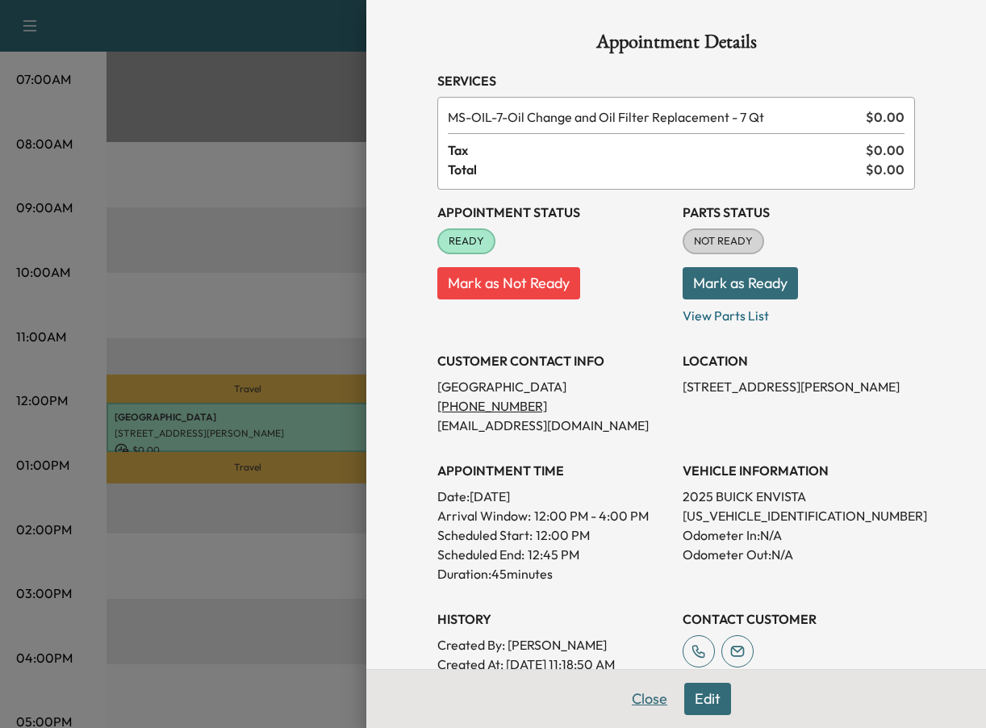
click at [628, 697] on button "Close" at bounding box center [649, 699] width 56 height 32
